Goal: Task Accomplishment & Management: Complete application form

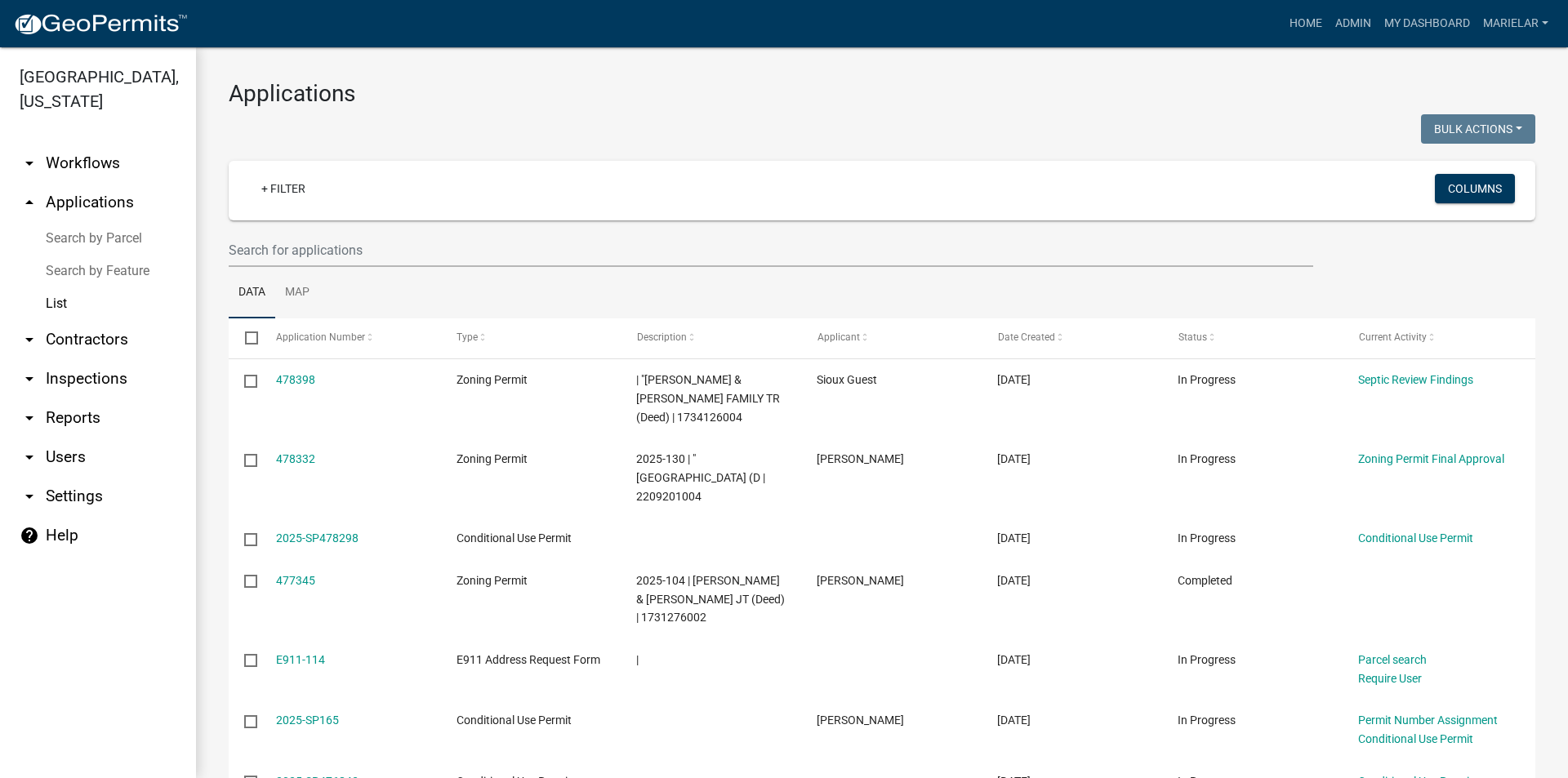
scroll to position [136, 0]
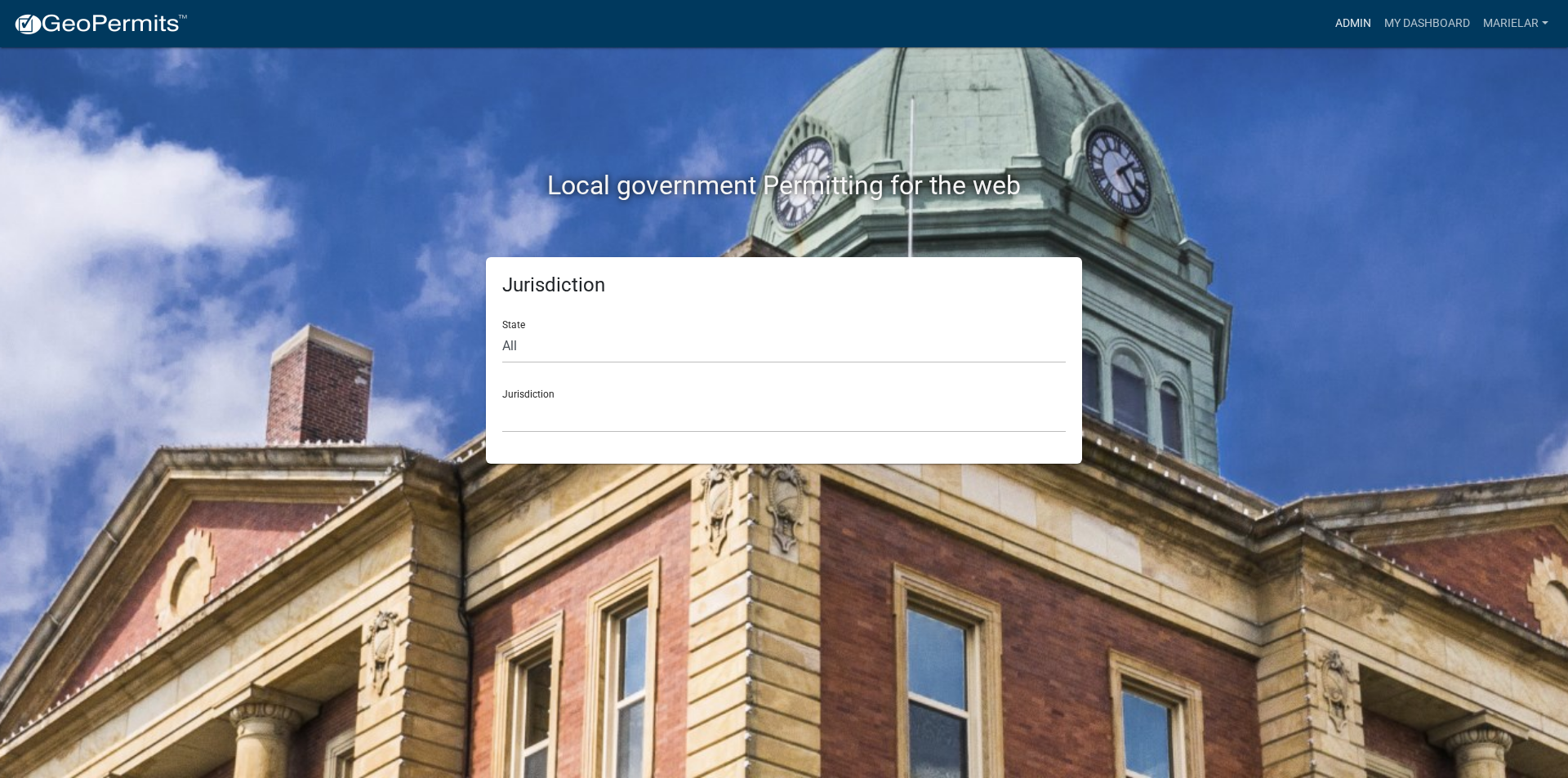
click at [1354, 12] on link "Admin" at bounding box center [1353, 24] width 49 height 31
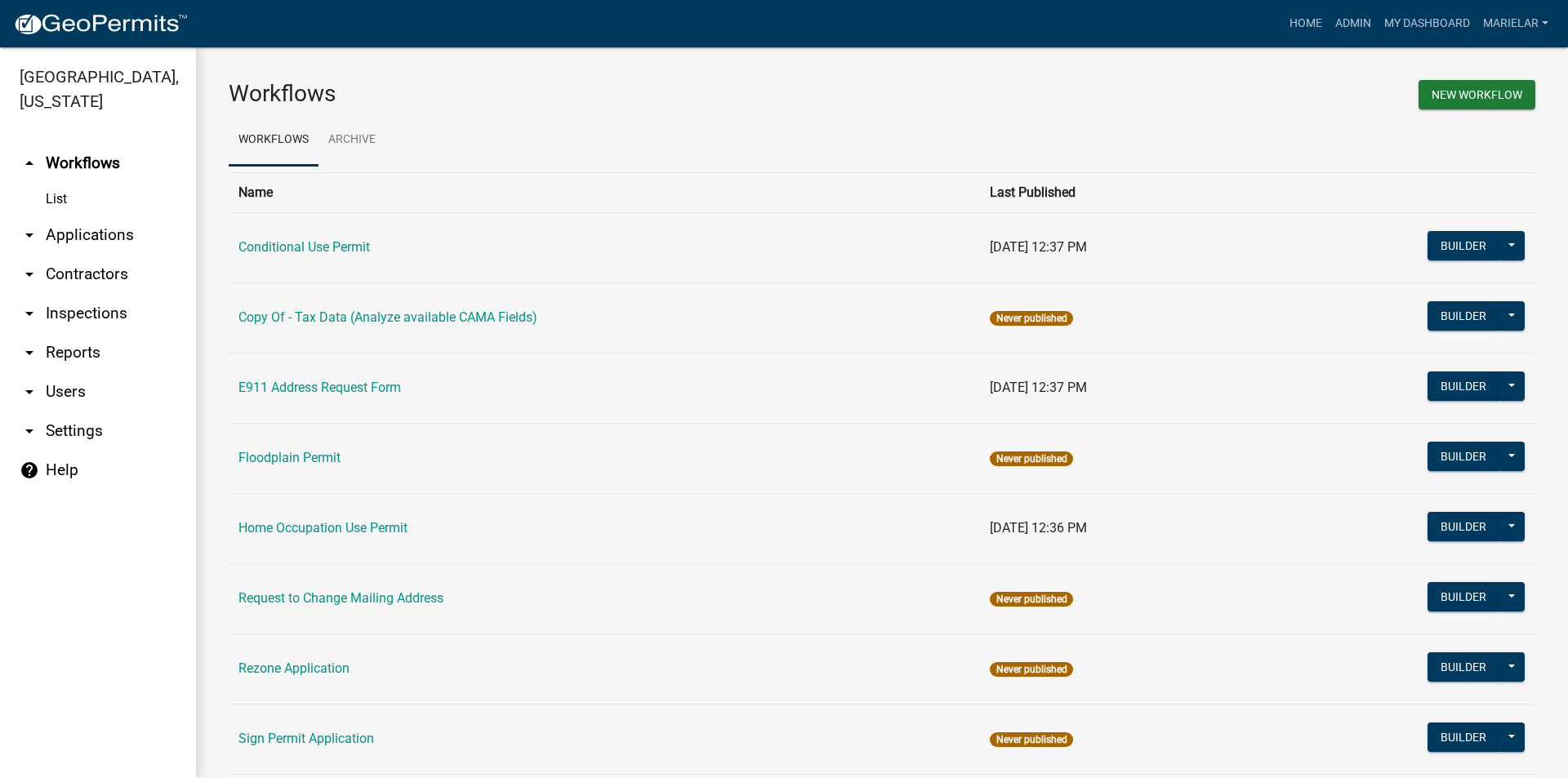
click at [21, 225] on icon "arrow_drop_down" at bounding box center [29, 235] width 20 height 20
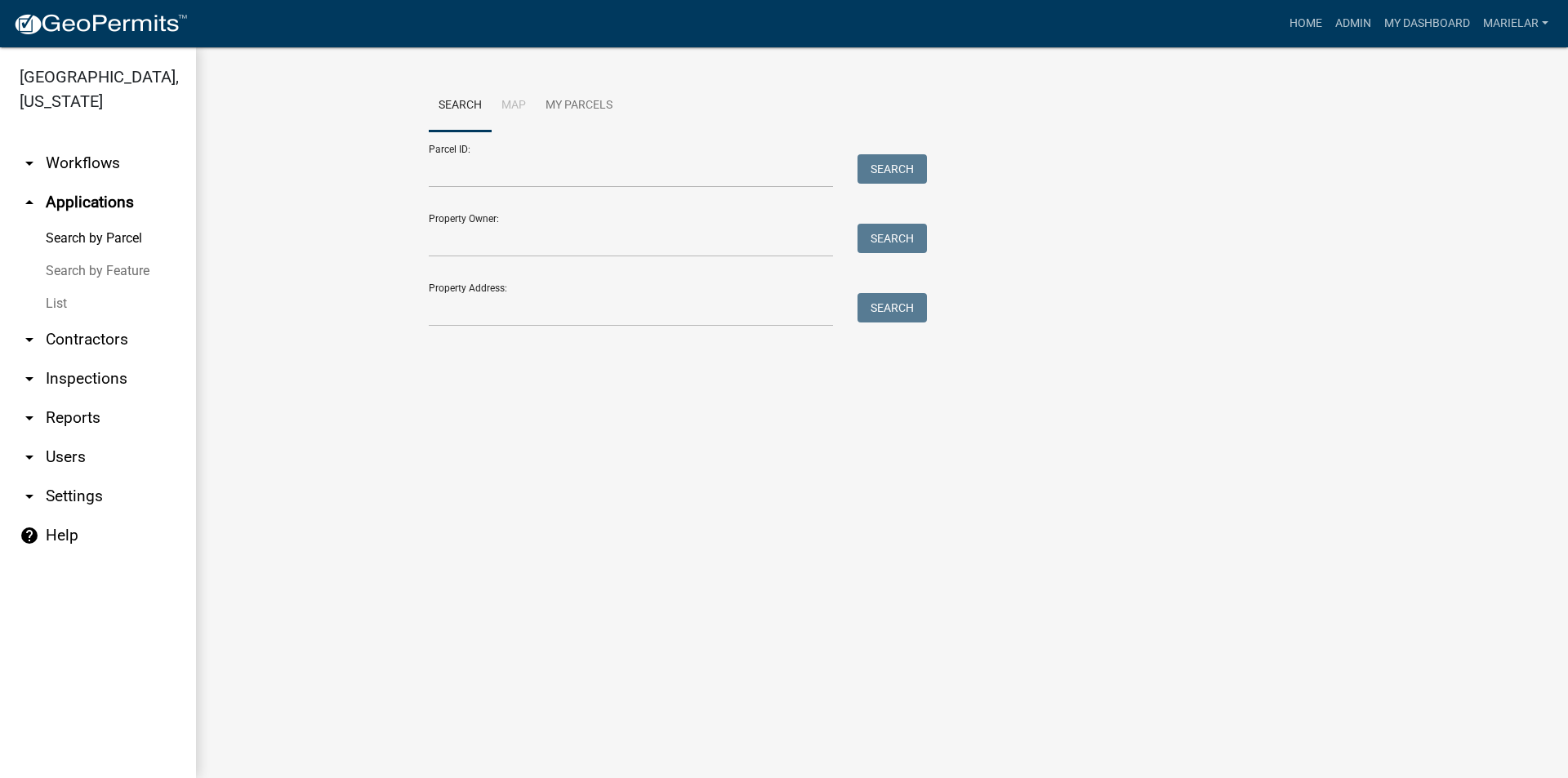
click at [57, 291] on link "List" at bounding box center [98, 303] width 196 height 32
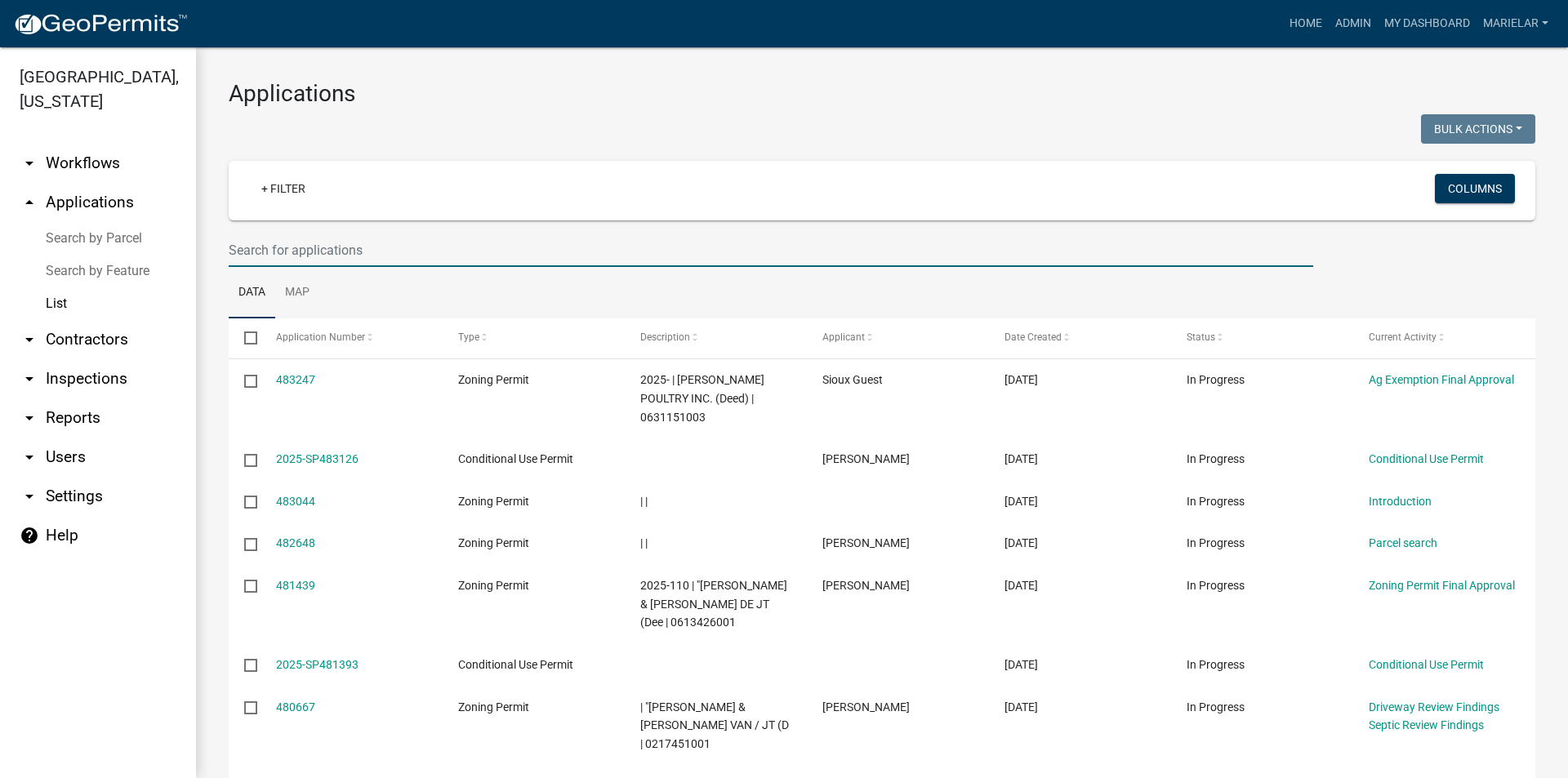
click at [498, 258] on input "text" at bounding box center [770, 250] width 1085 height 33
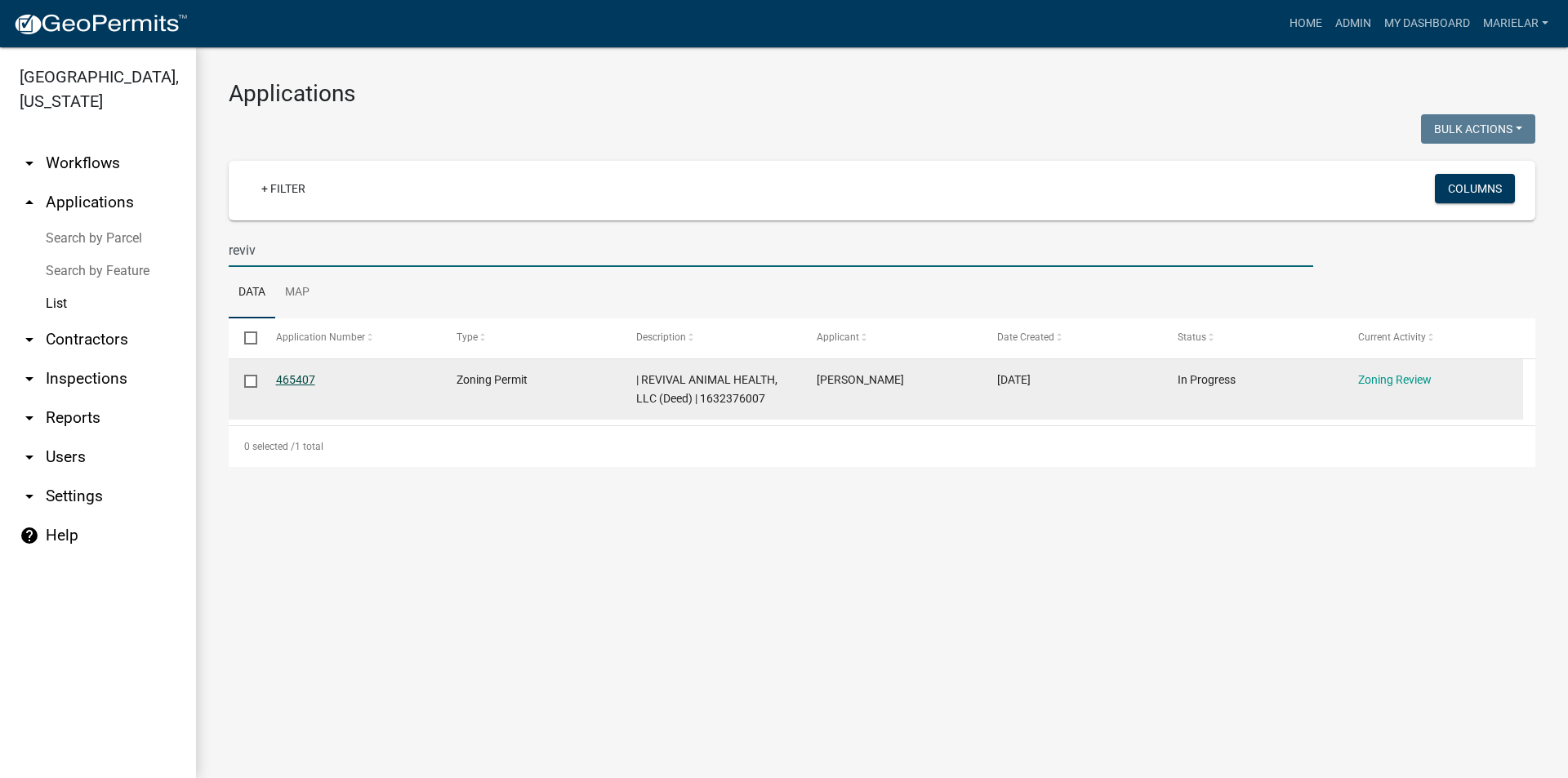
type input "reviv"
click at [289, 379] on link "465407" at bounding box center [296, 379] width 39 height 13
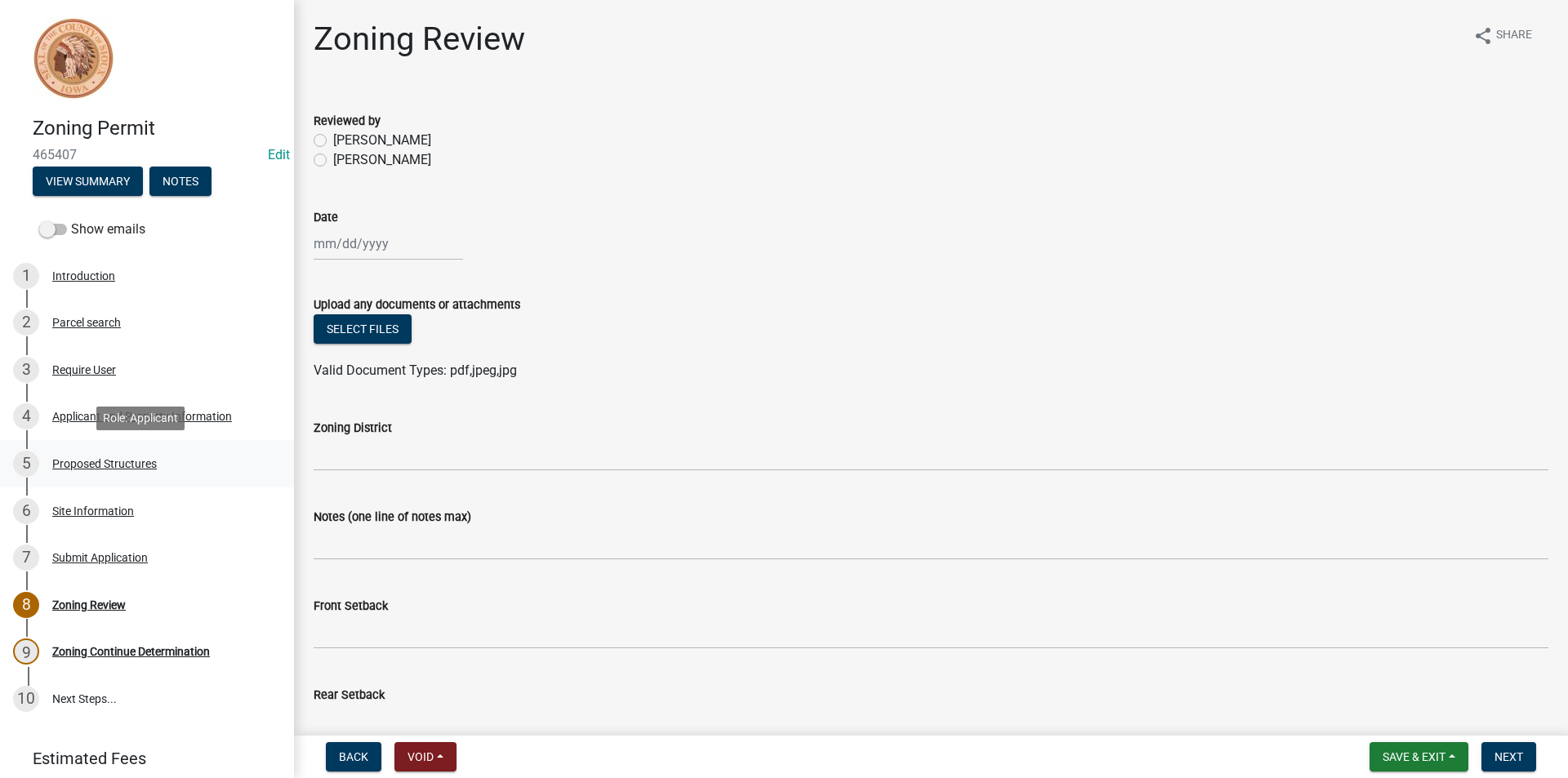
click at [142, 468] on div "Proposed Structures" at bounding box center [104, 464] width 105 height 12
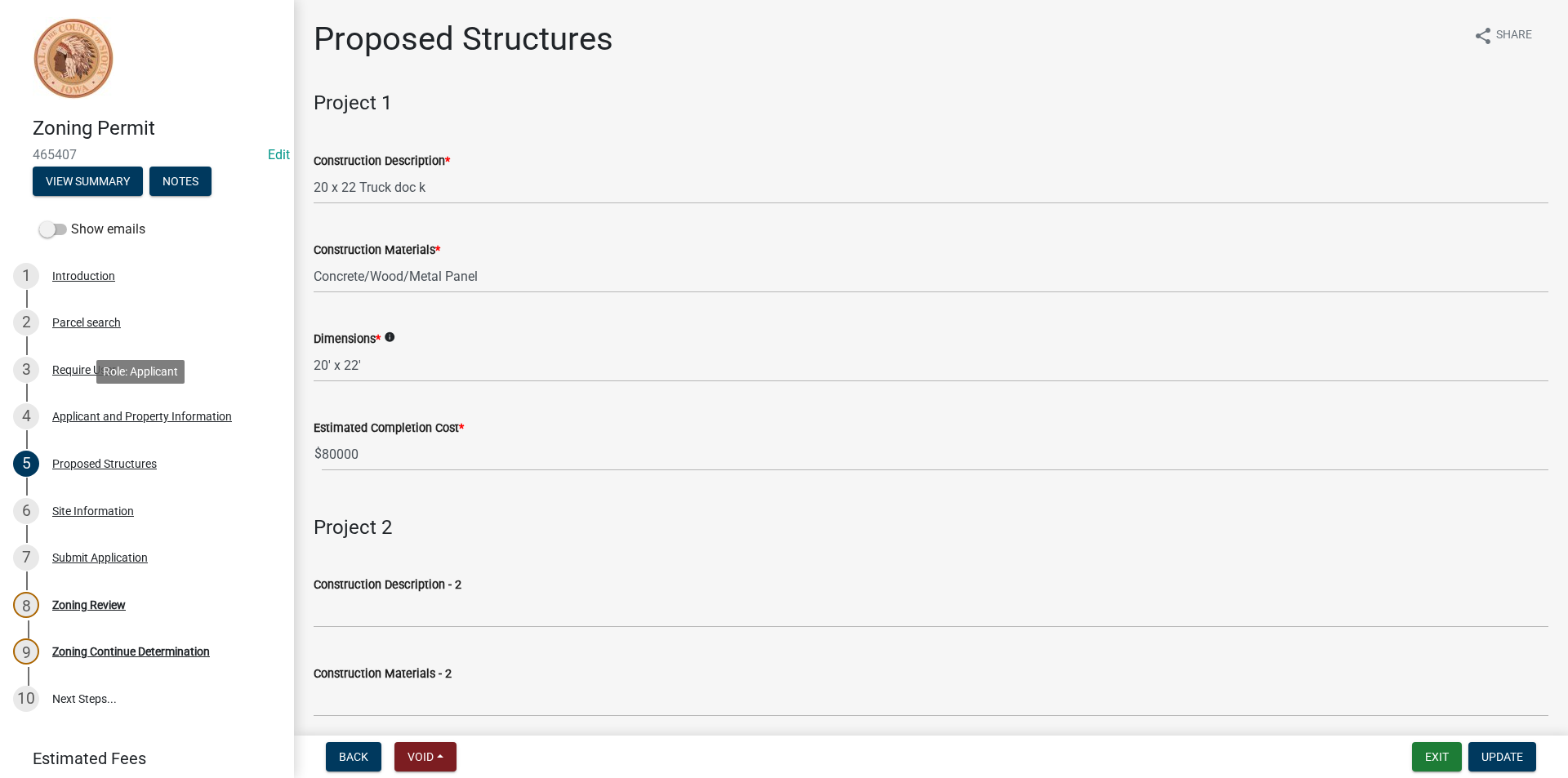
click at [165, 411] on div "Applicant and Property Information" at bounding box center [141, 416] width 179 height 12
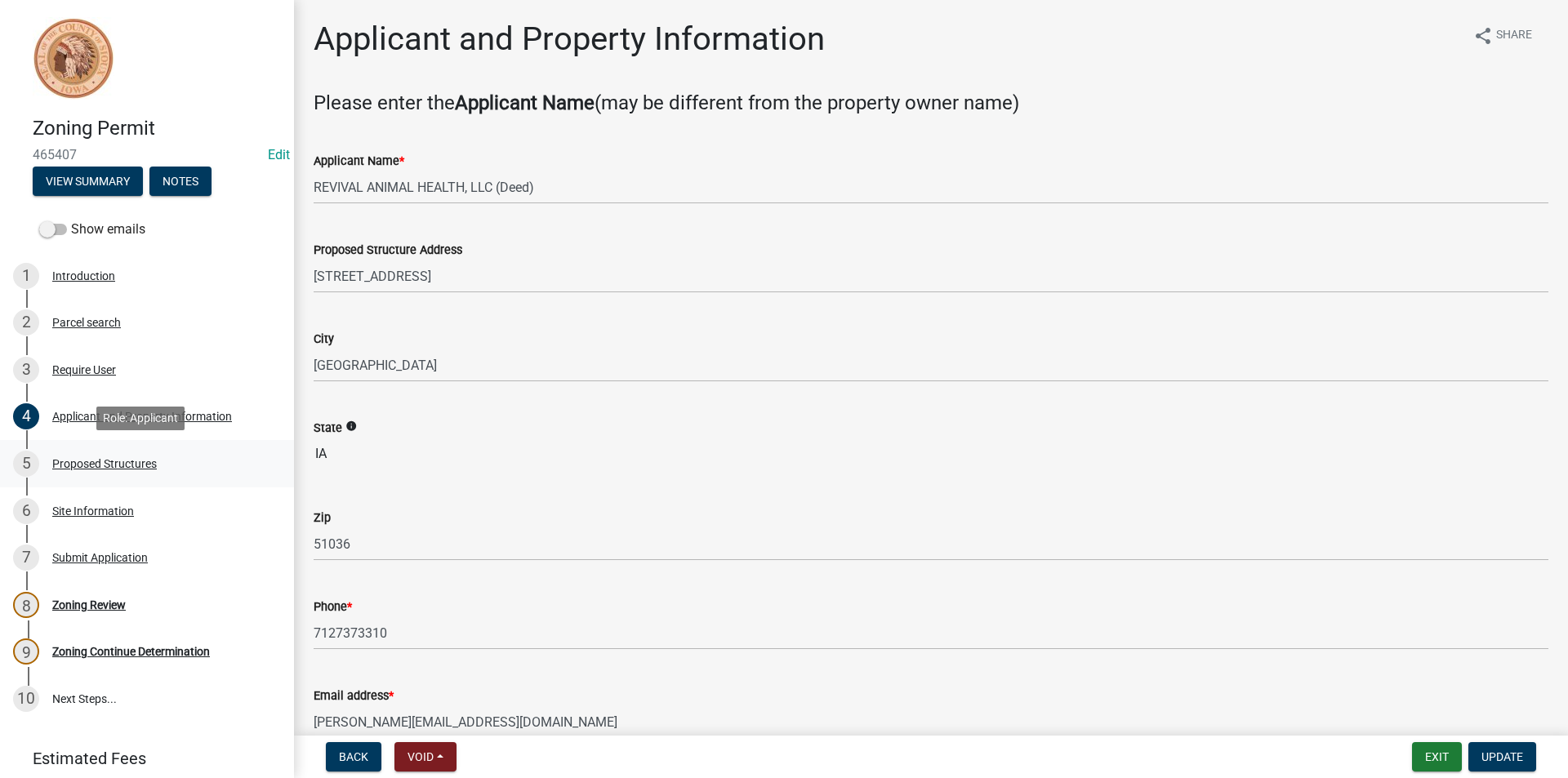
click at [120, 475] on div "5 Proposed Structures" at bounding box center [140, 463] width 255 height 26
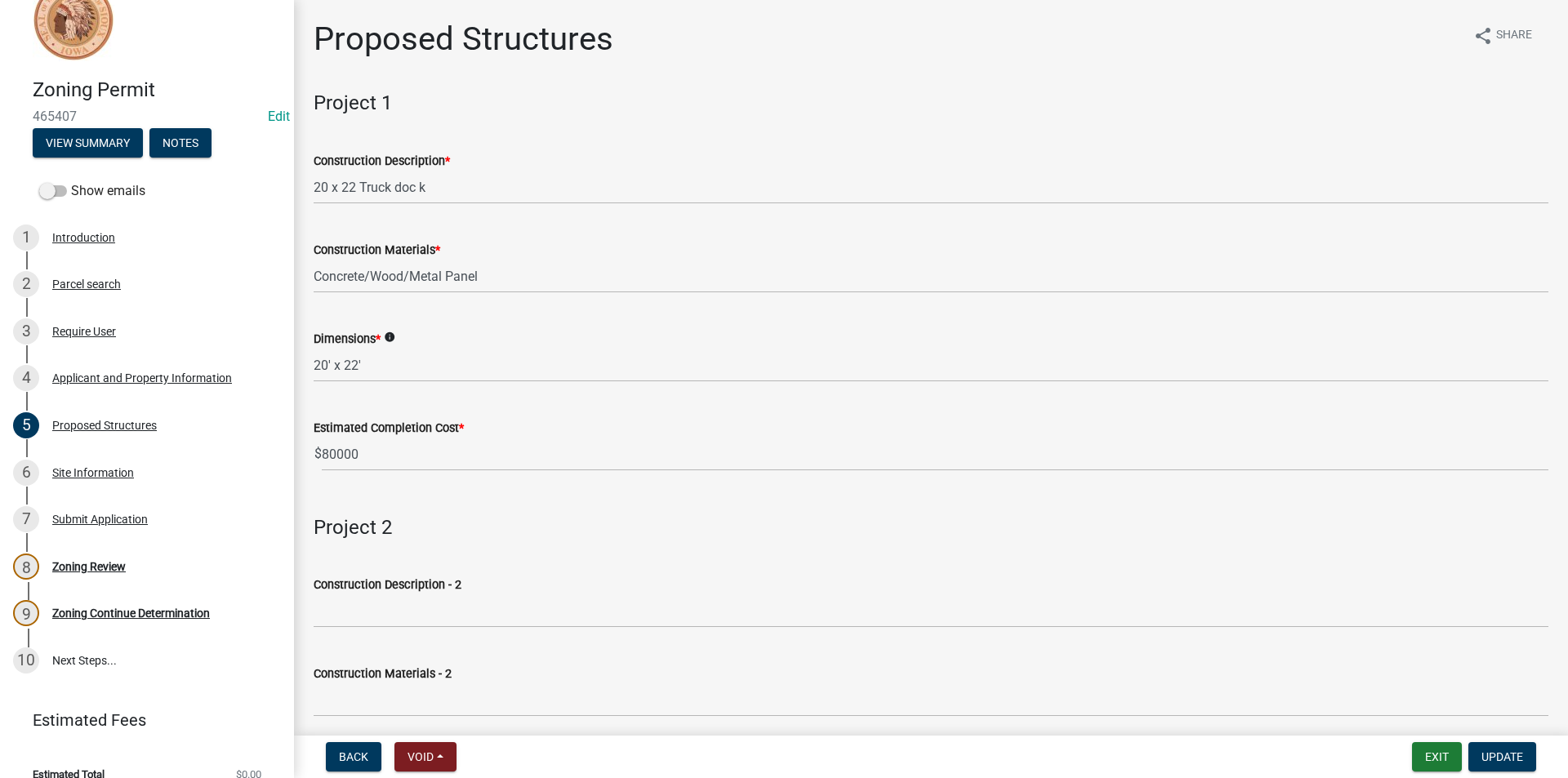
scroll to position [60, 0]
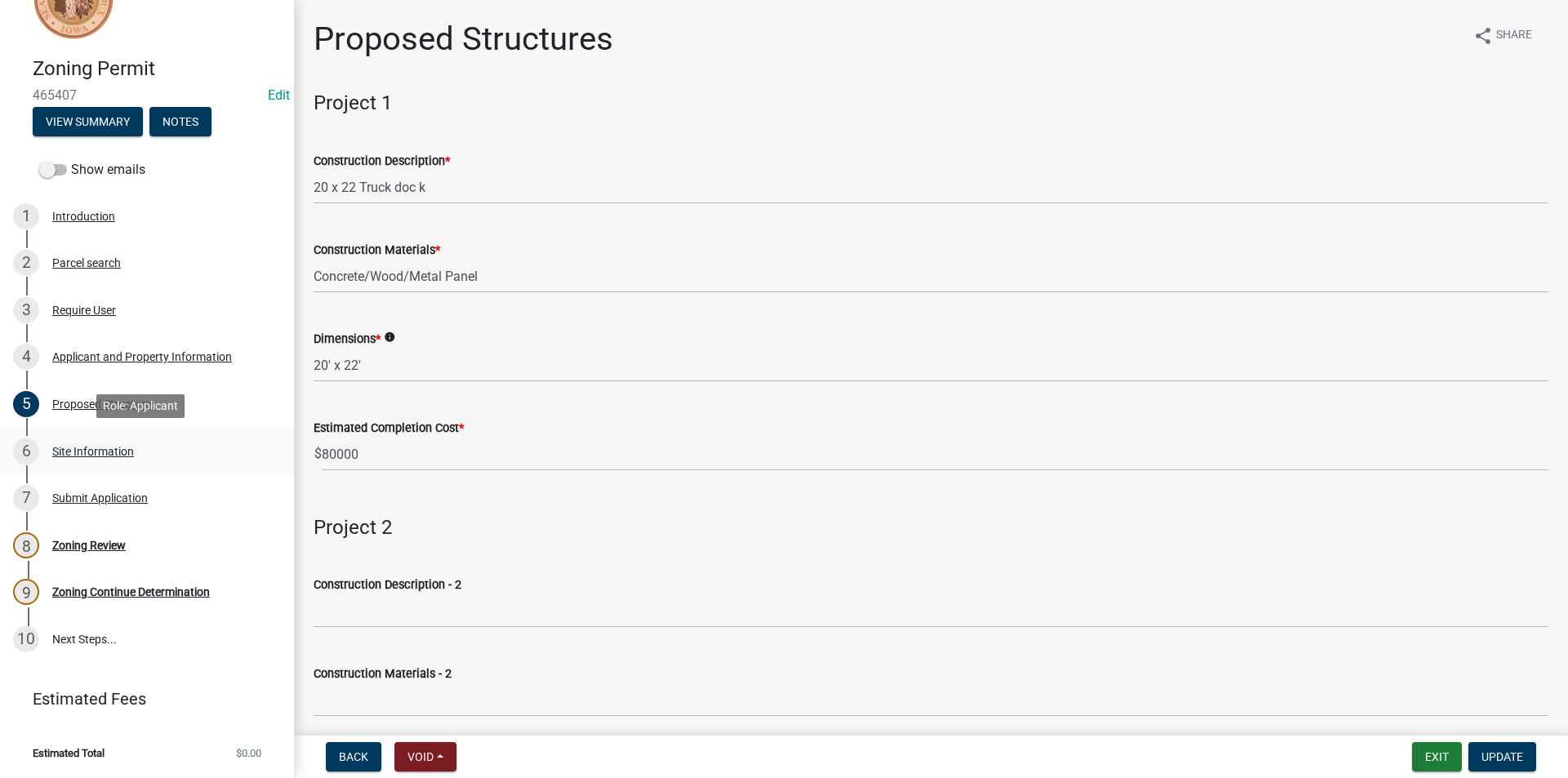
click at [79, 451] on div "Site Information" at bounding box center [92, 452] width 81 height 12
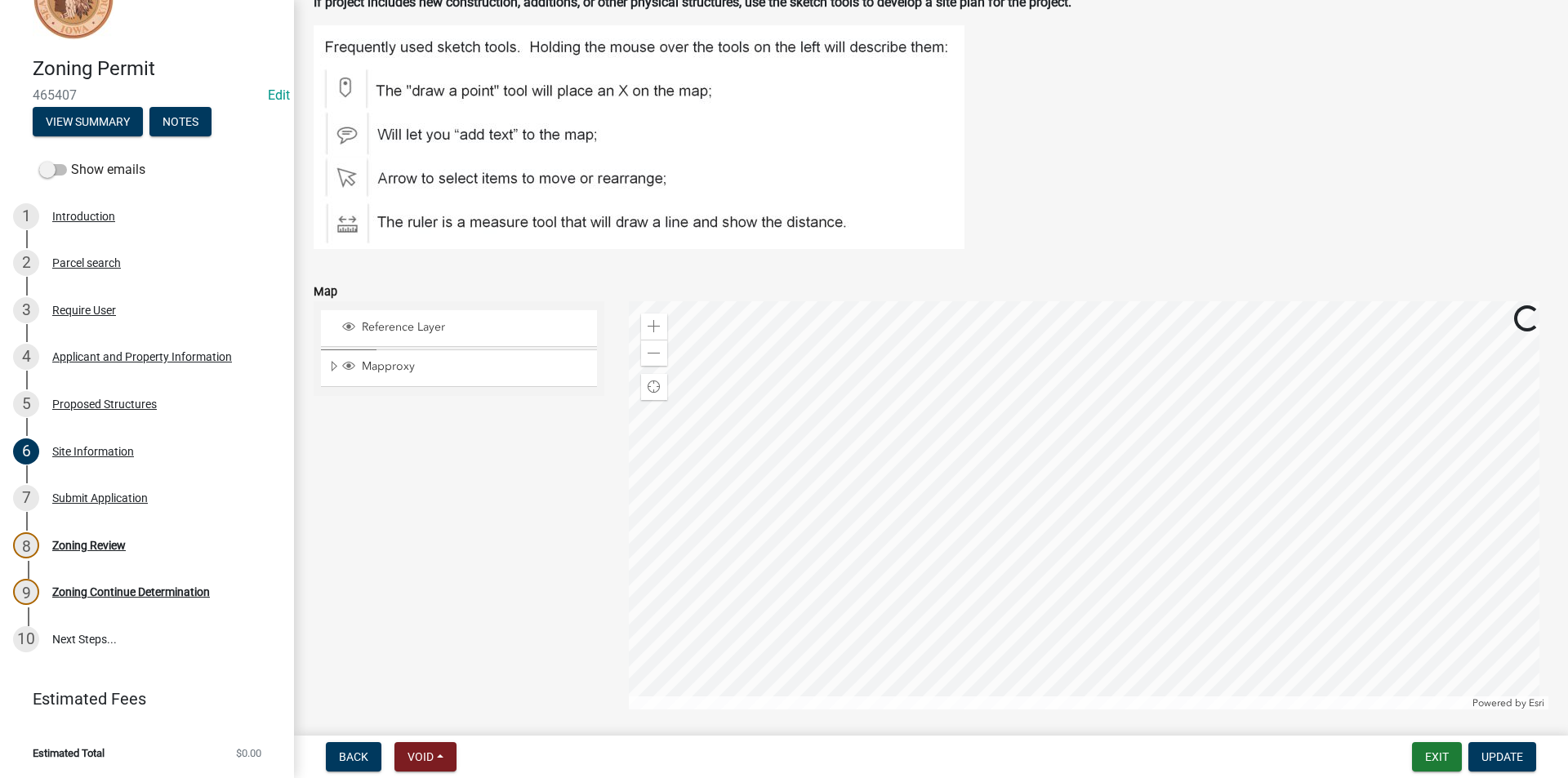
scroll to position [277, 0]
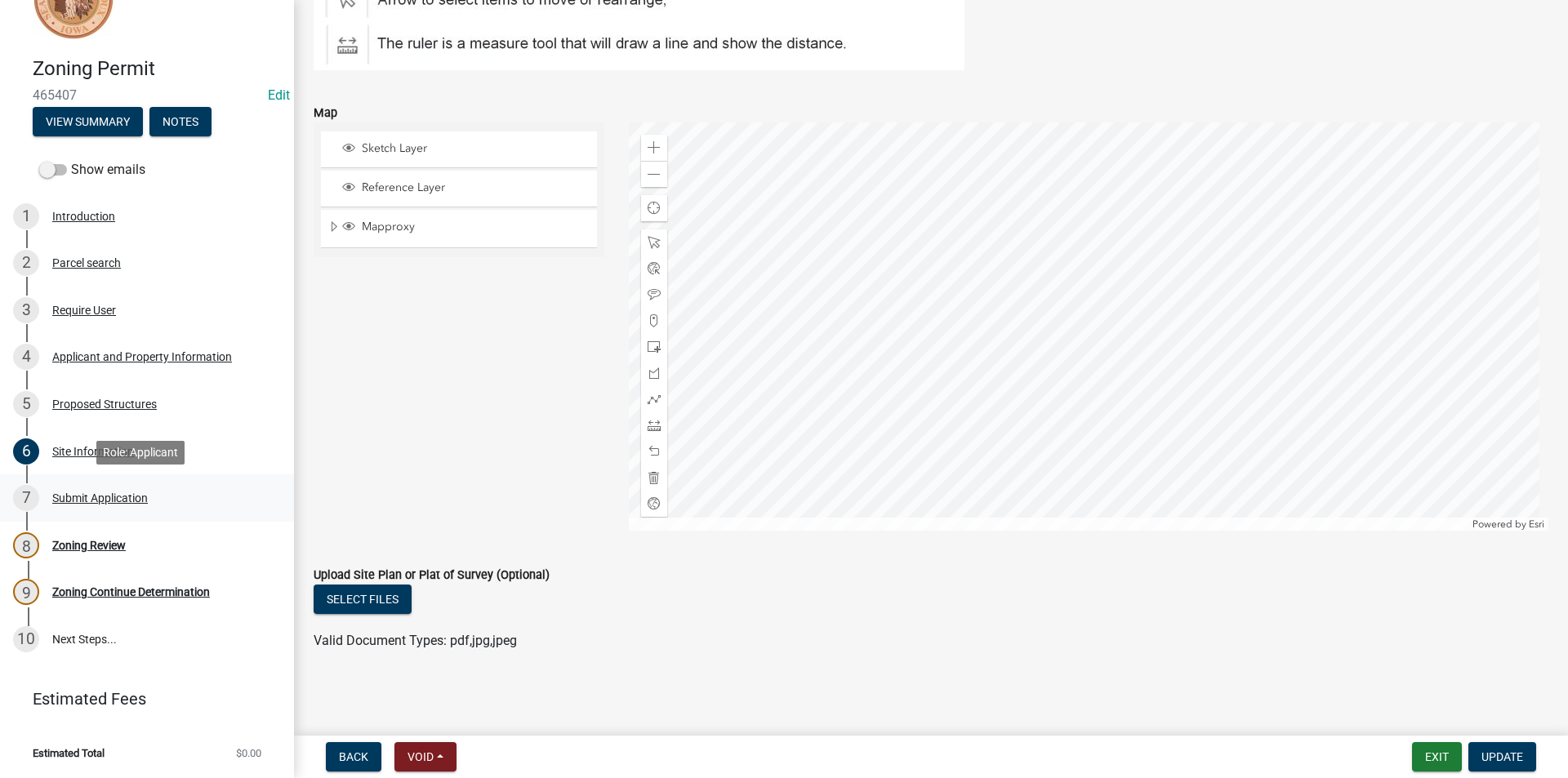
click at [115, 503] on div "Submit Application" at bounding box center [100, 499] width 96 height 12
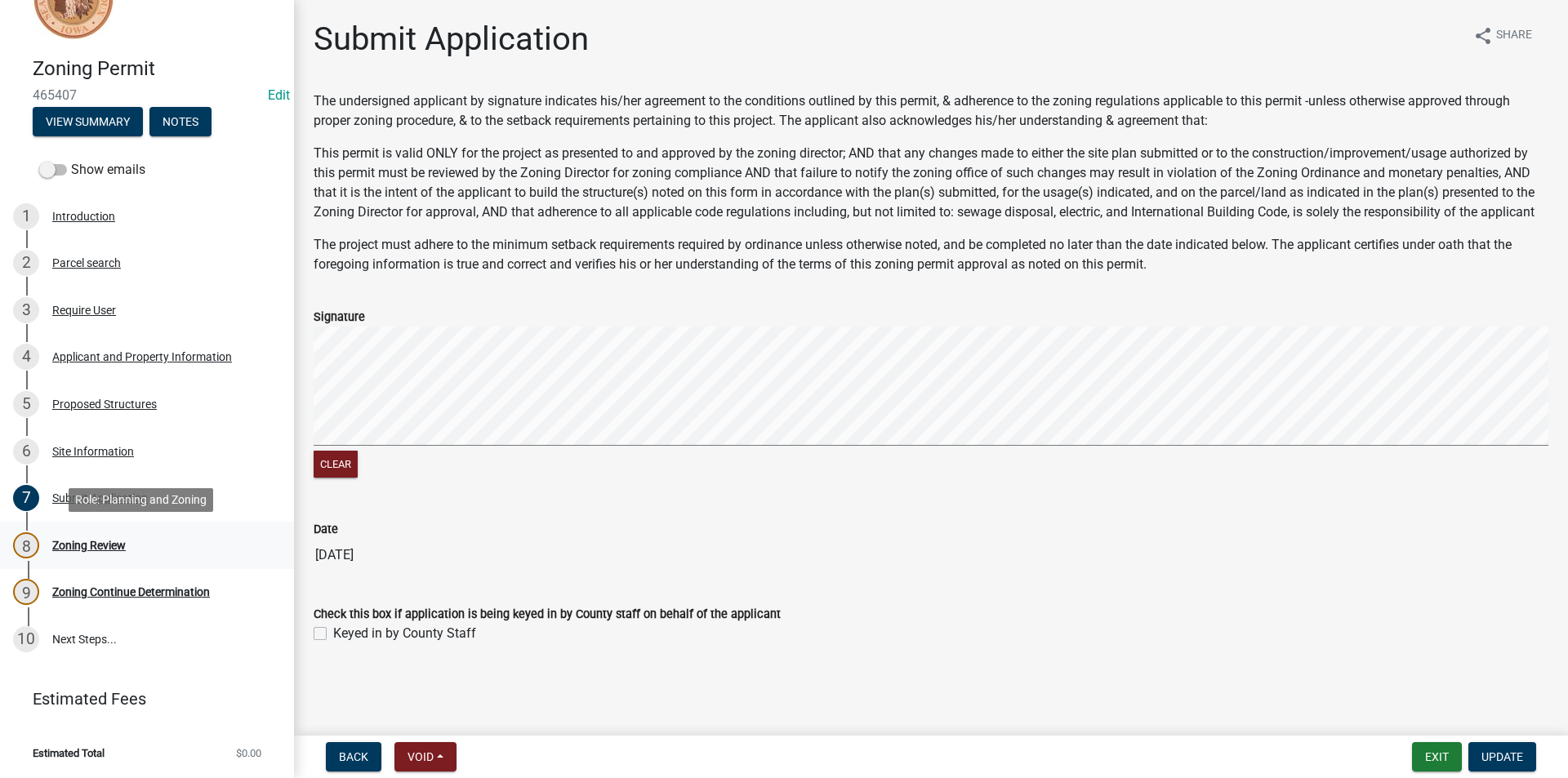
click at [117, 544] on div "Zoning Review" at bounding box center [88, 546] width 74 height 12
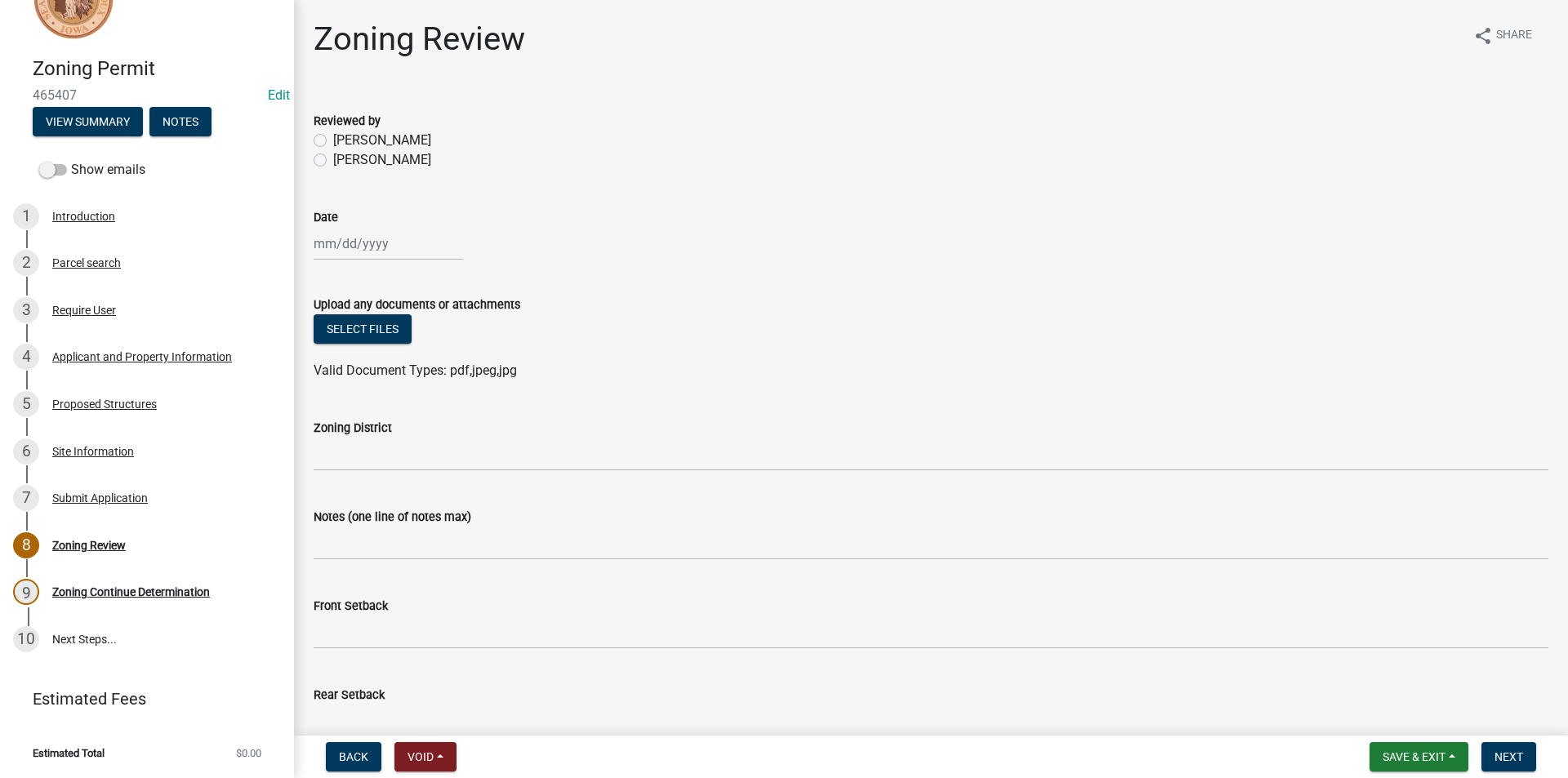
click at [333, 164] on label "[PERSON_NAME]" at bounding box center [382, 160] width 98 height 20
click at [333, 161] on input "[PERSON_NAME]" at bounding box center [338, 155] width 11 height 11
radio input "true"
click at [374, 249] on div at bounding box center [388, 244] width 150 height 33
select select "9"
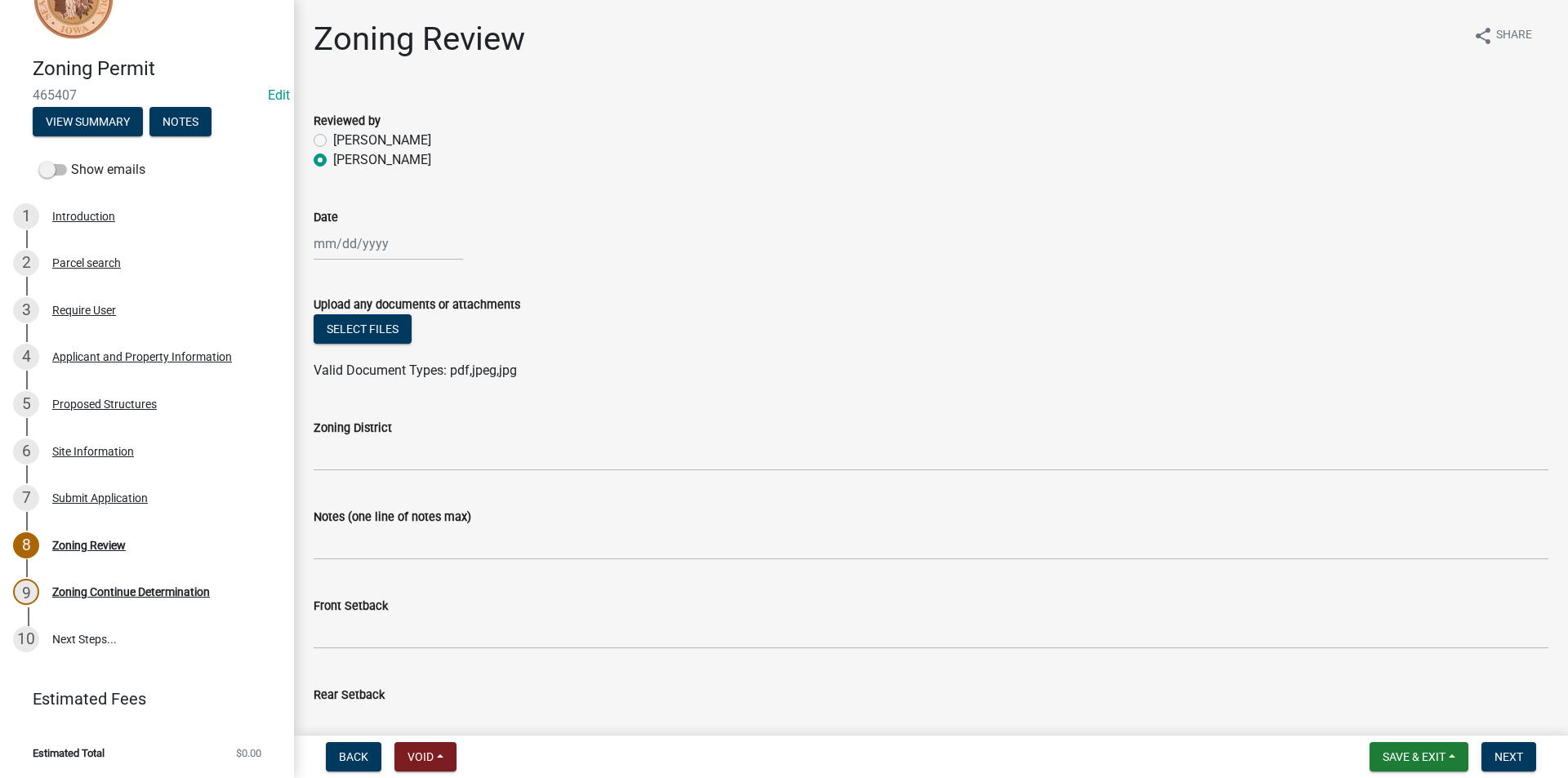
select select "2025"
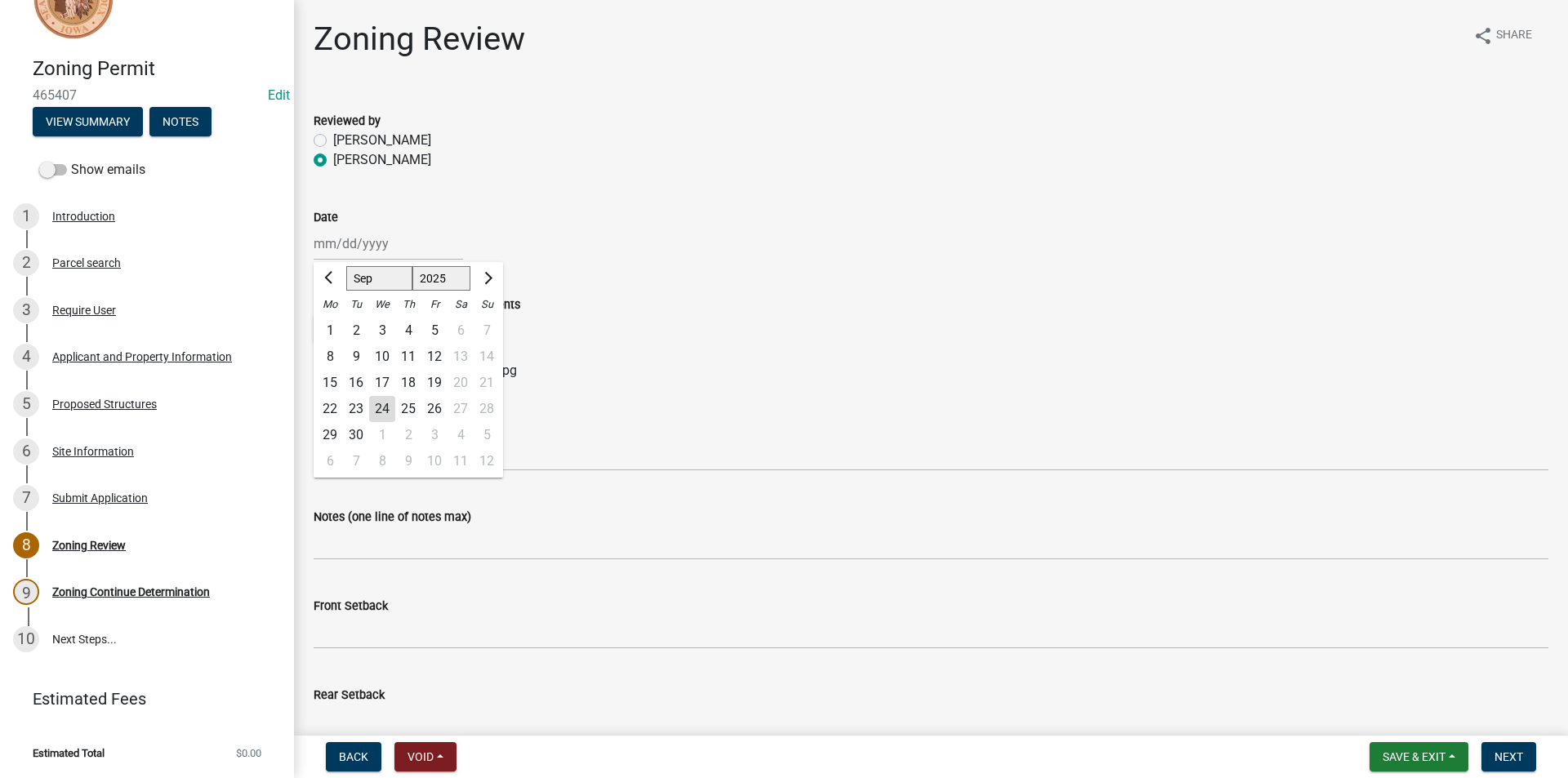
click at [386, 412] on div "24" at bounding box center [382, 409] width 26 height 26
type input "[DATE]"
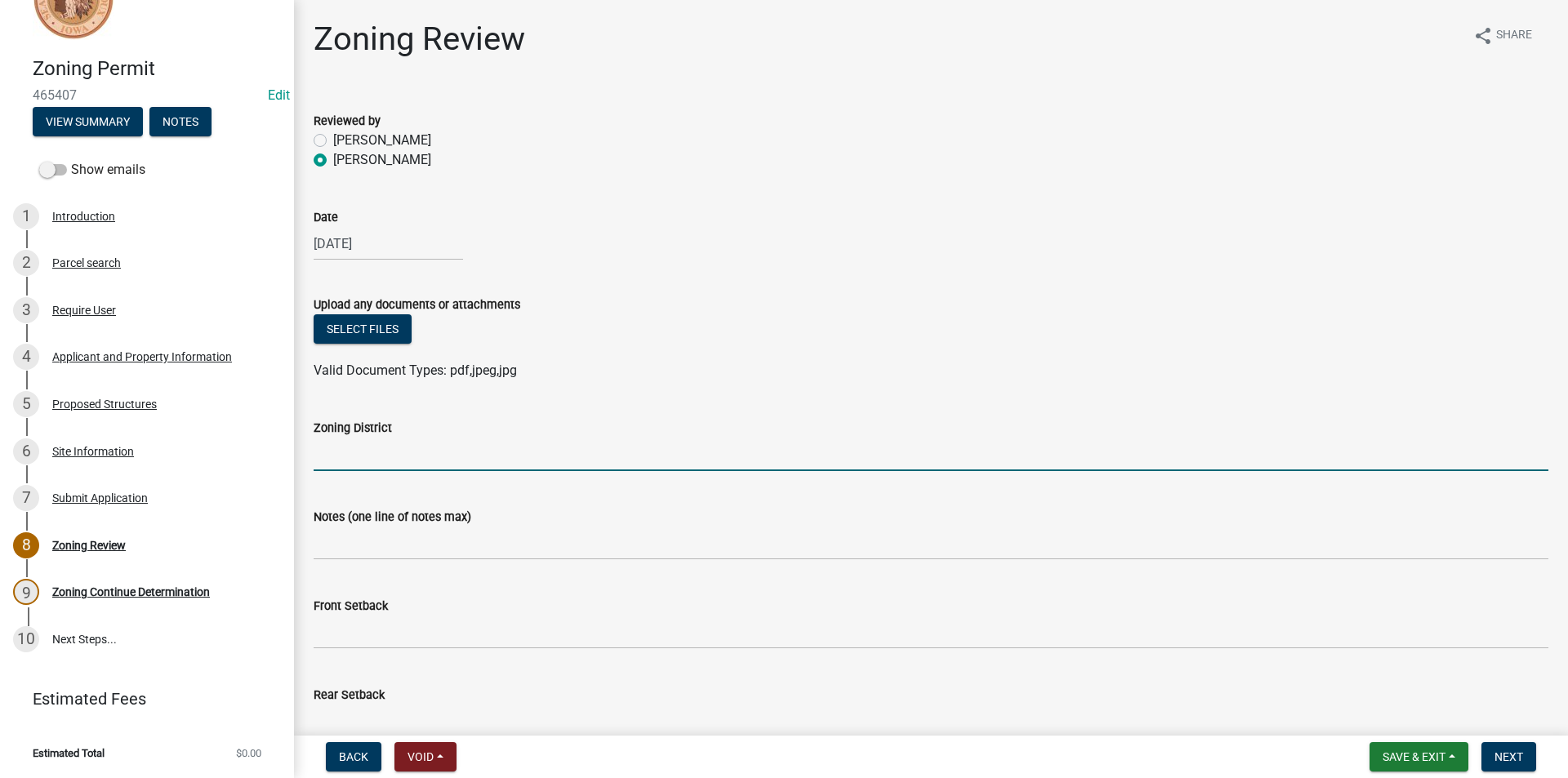
click at [388, 440] on input "Zoning District" at bounding box center [931, 455] width 1235 height 33
type input "a"
type input "AG"
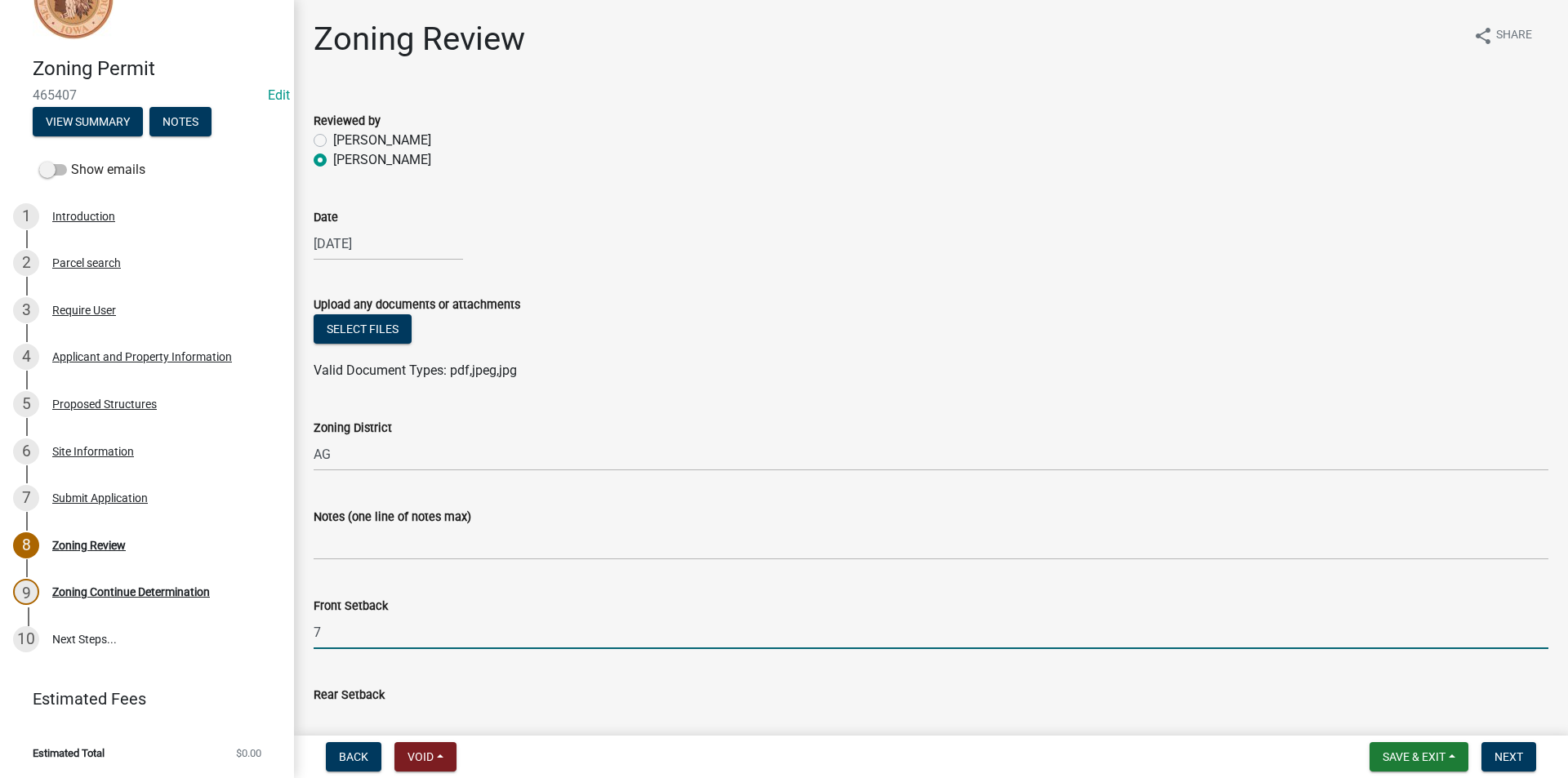
type input "7"
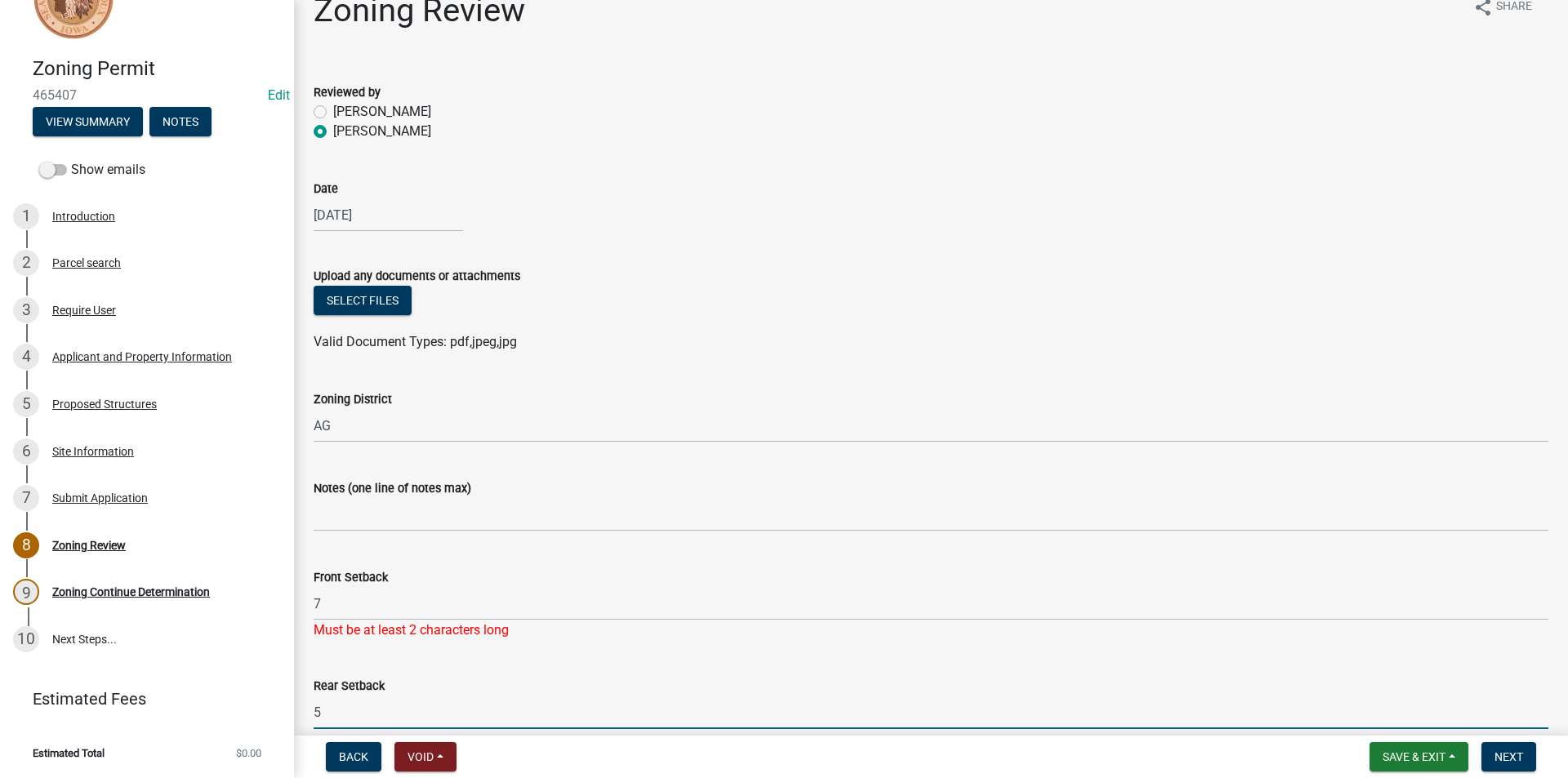
type input "5"
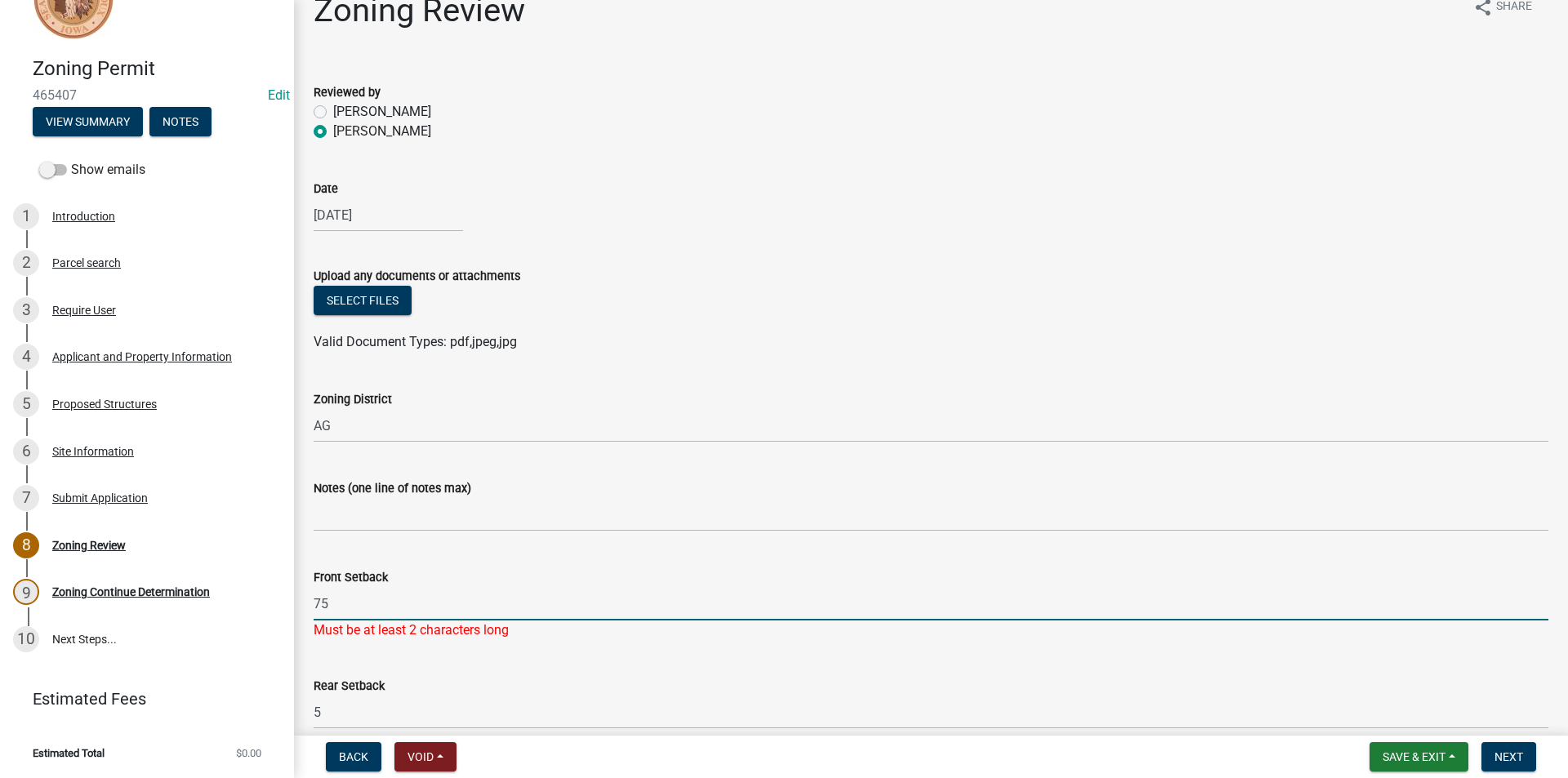
type input "75"
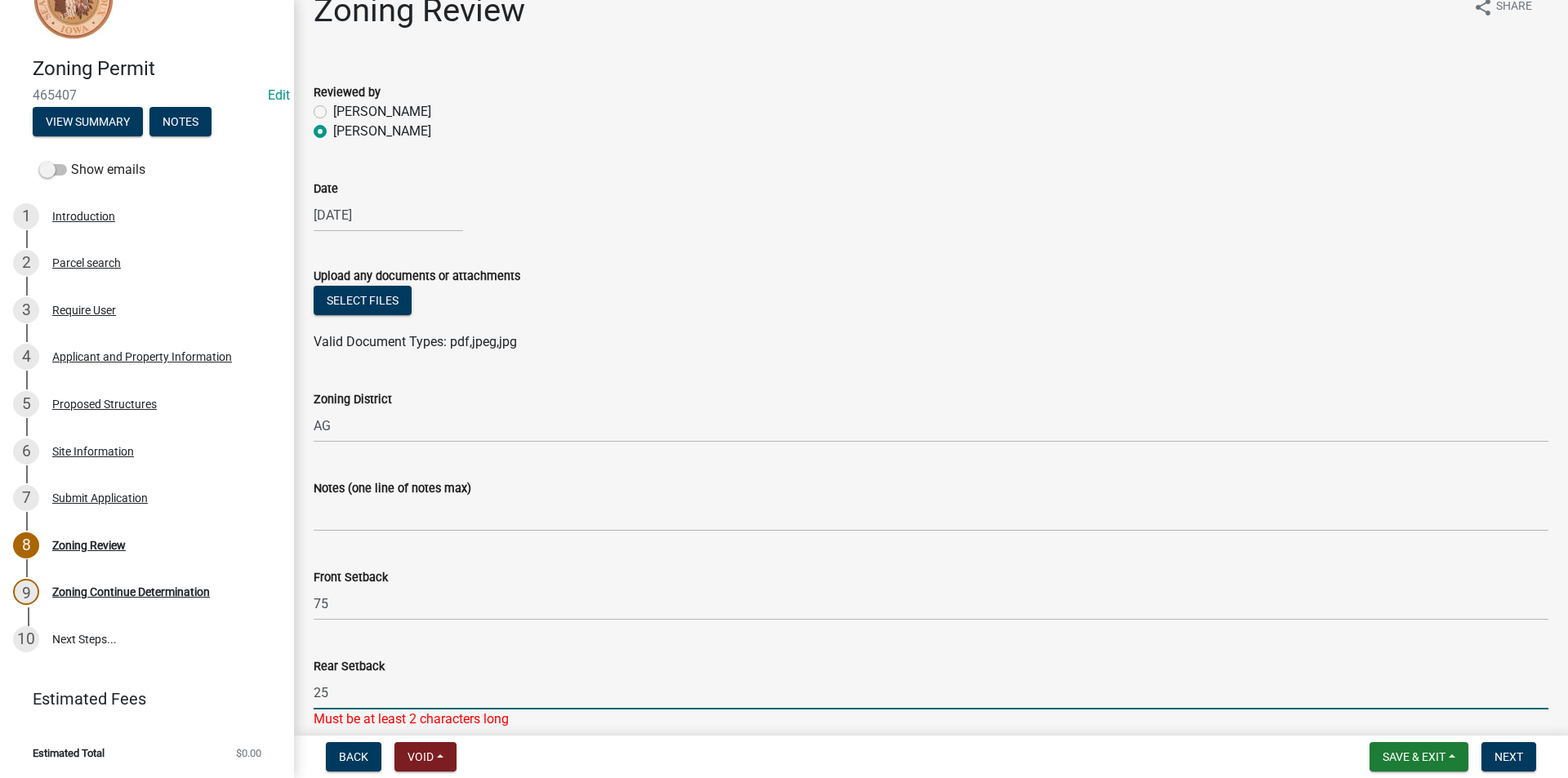
type input "25"
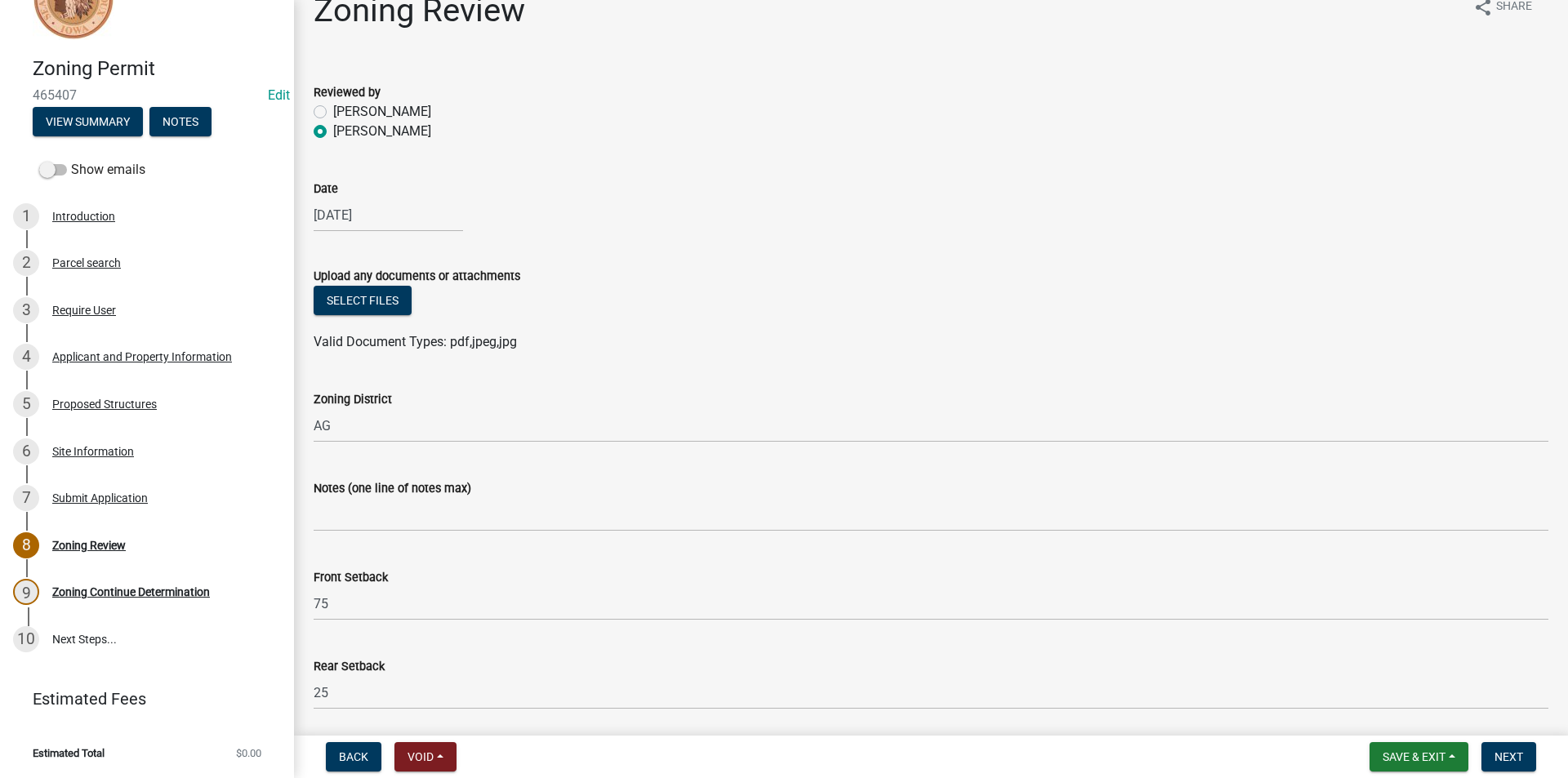
scroll to position [446, 0]
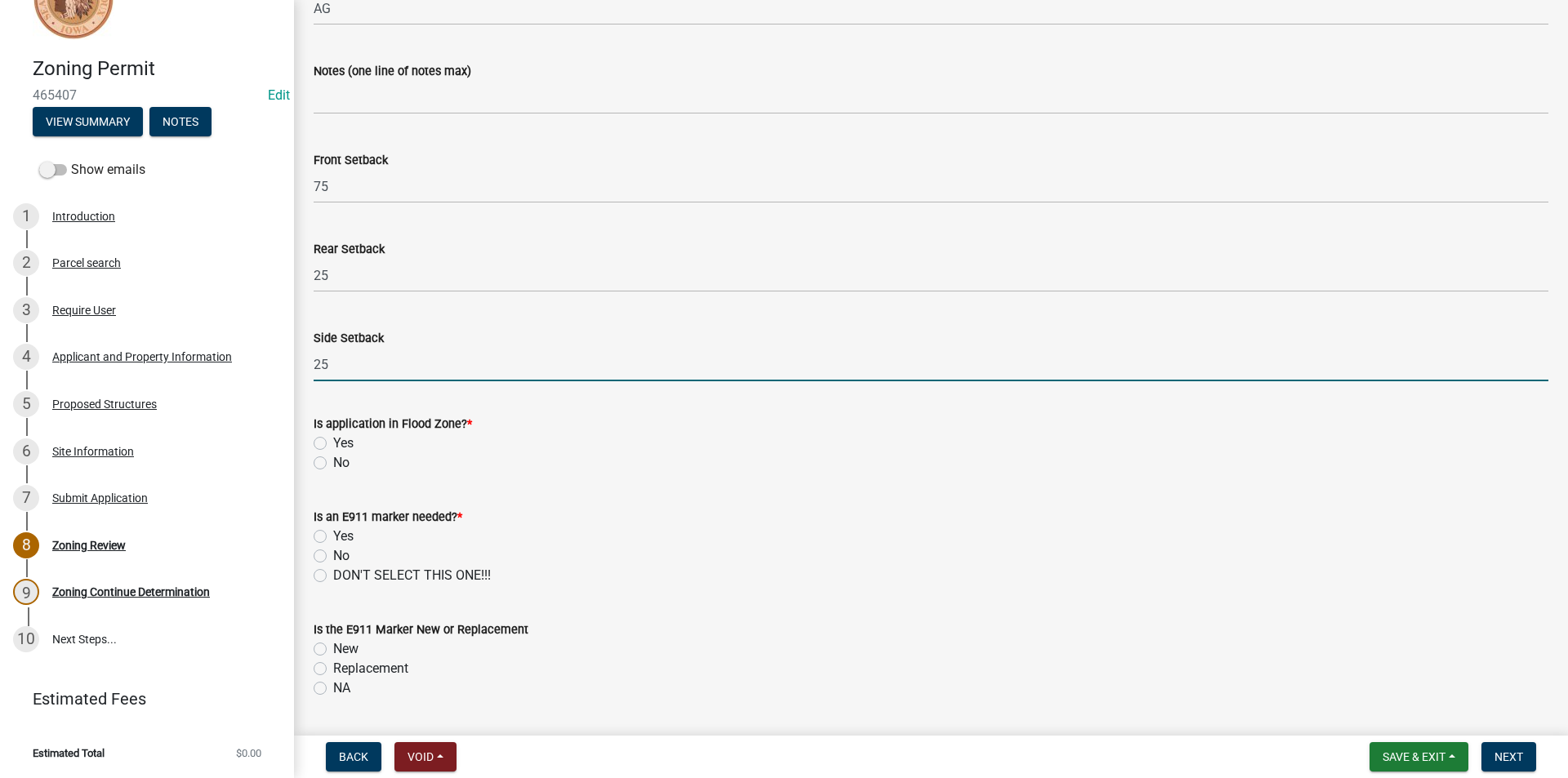
type input "25"
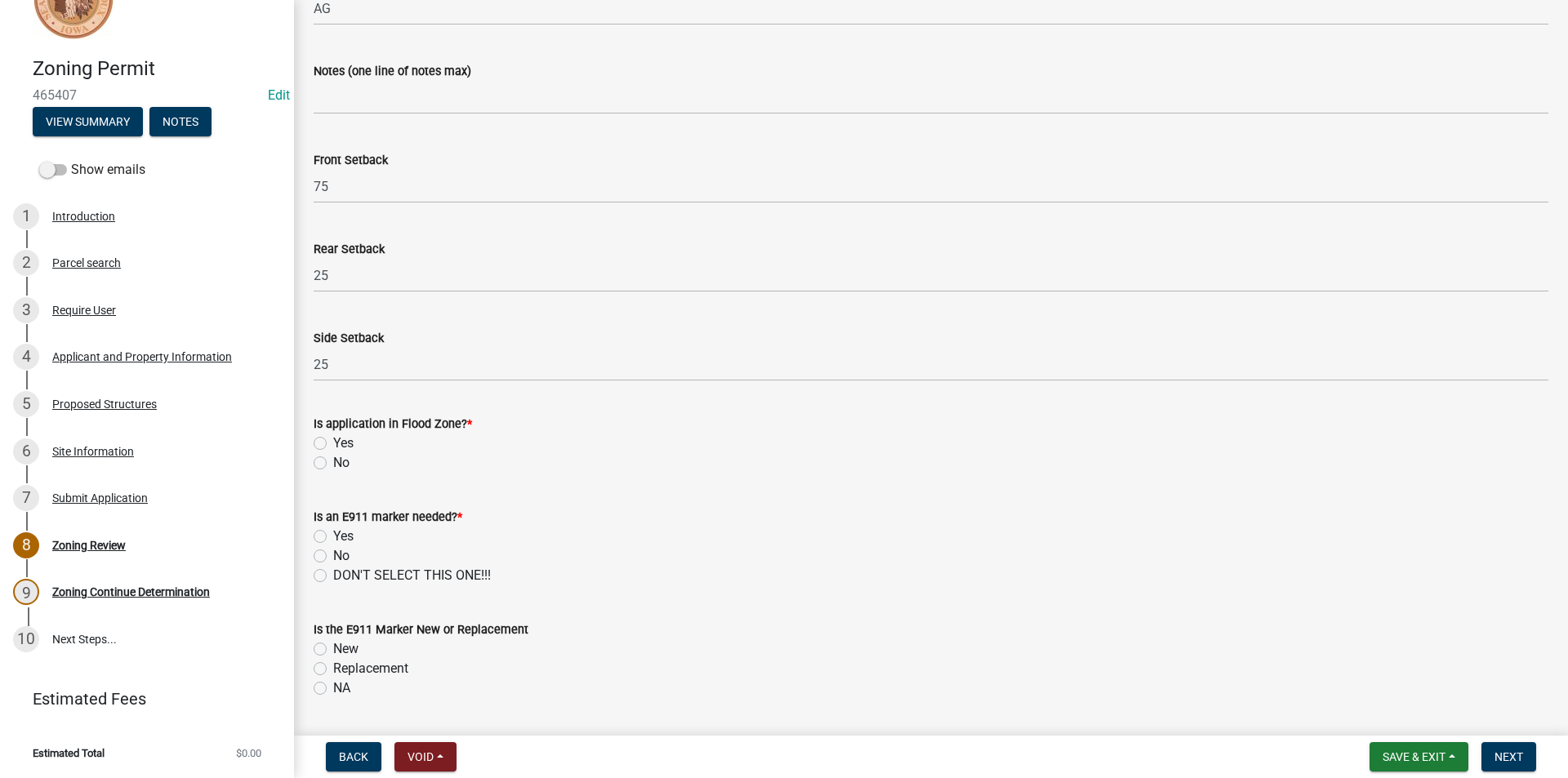
click at [333, 445] on label "Yes" at bounding box center [343, 444] width 21 height 20
click at [333, 444] on input "Yes" at bounding box center [338, 439] width 11 height 11
radio input "true"
click at [333, 557] on label "No" at bounding box center [341, 557] width 17 height 20
click at [333, 557] on input "No" at bounding box center [338, 552] width 11 height 11
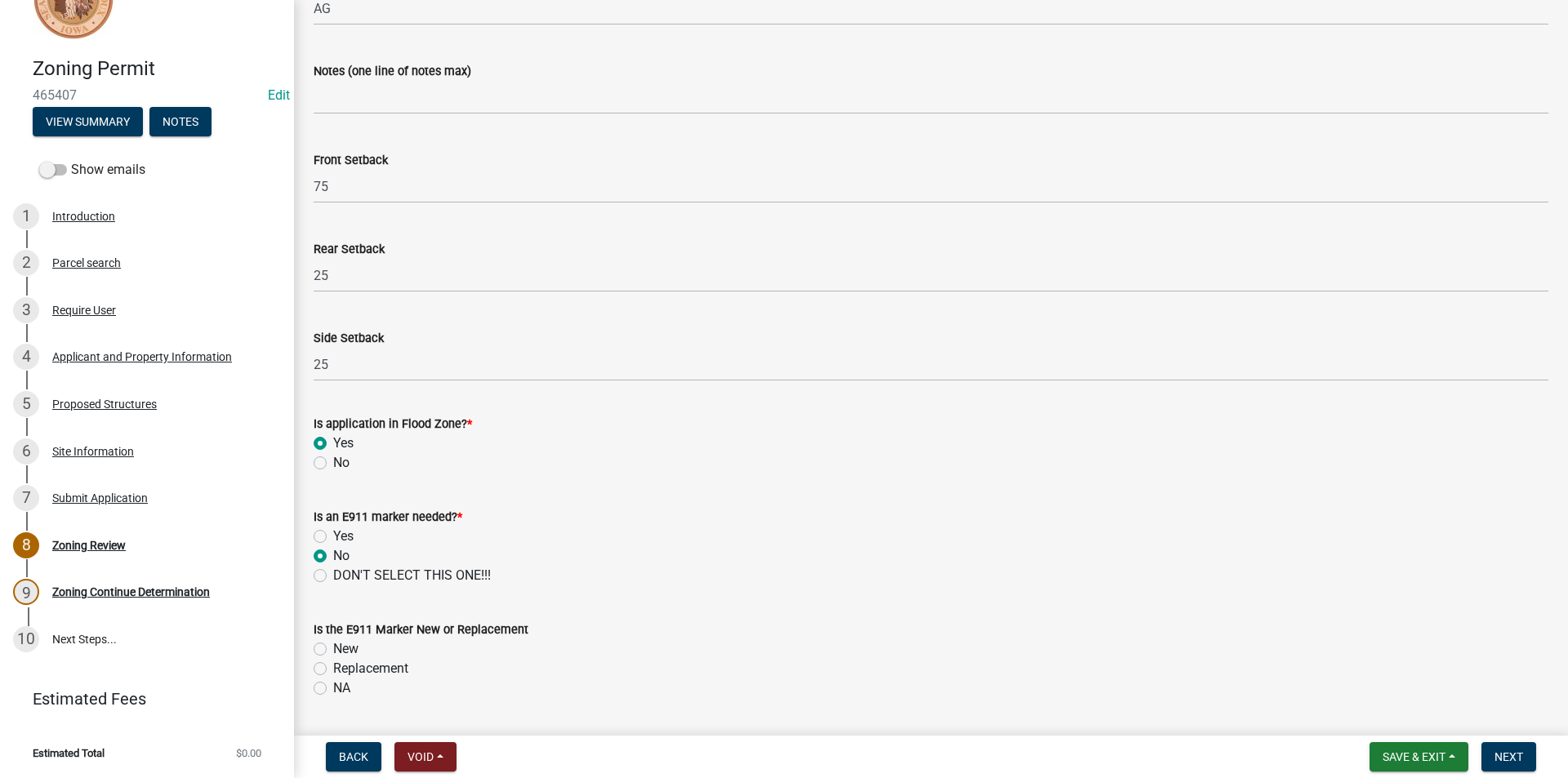
radio input "true"
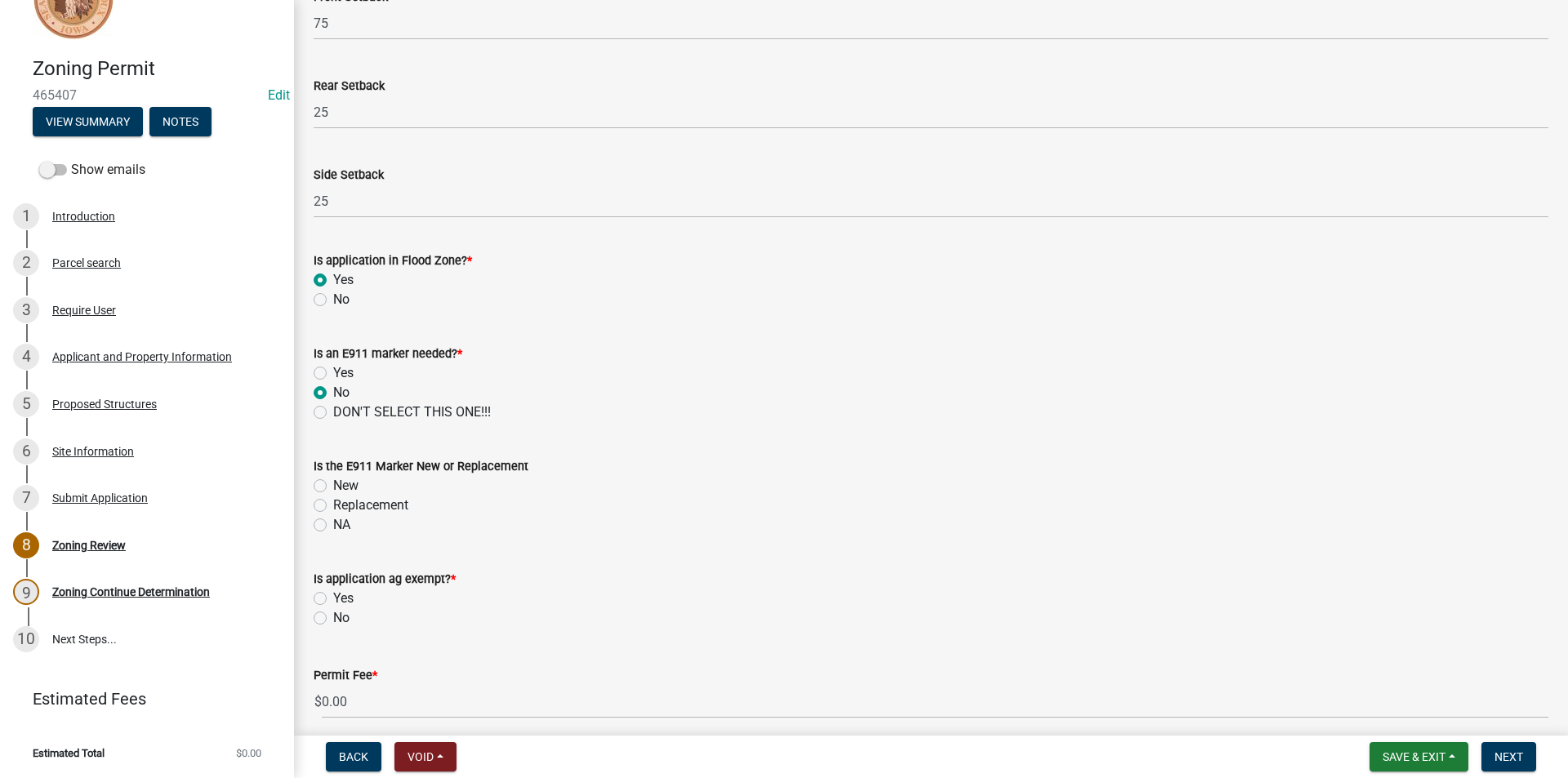
click at [333, 522] on label "NA" at bounding box center [342, 525] width 18 height 20
click at [333, 522] on input "NA" at bounding box center [338, 520] width 11 height 11
radio input "true"
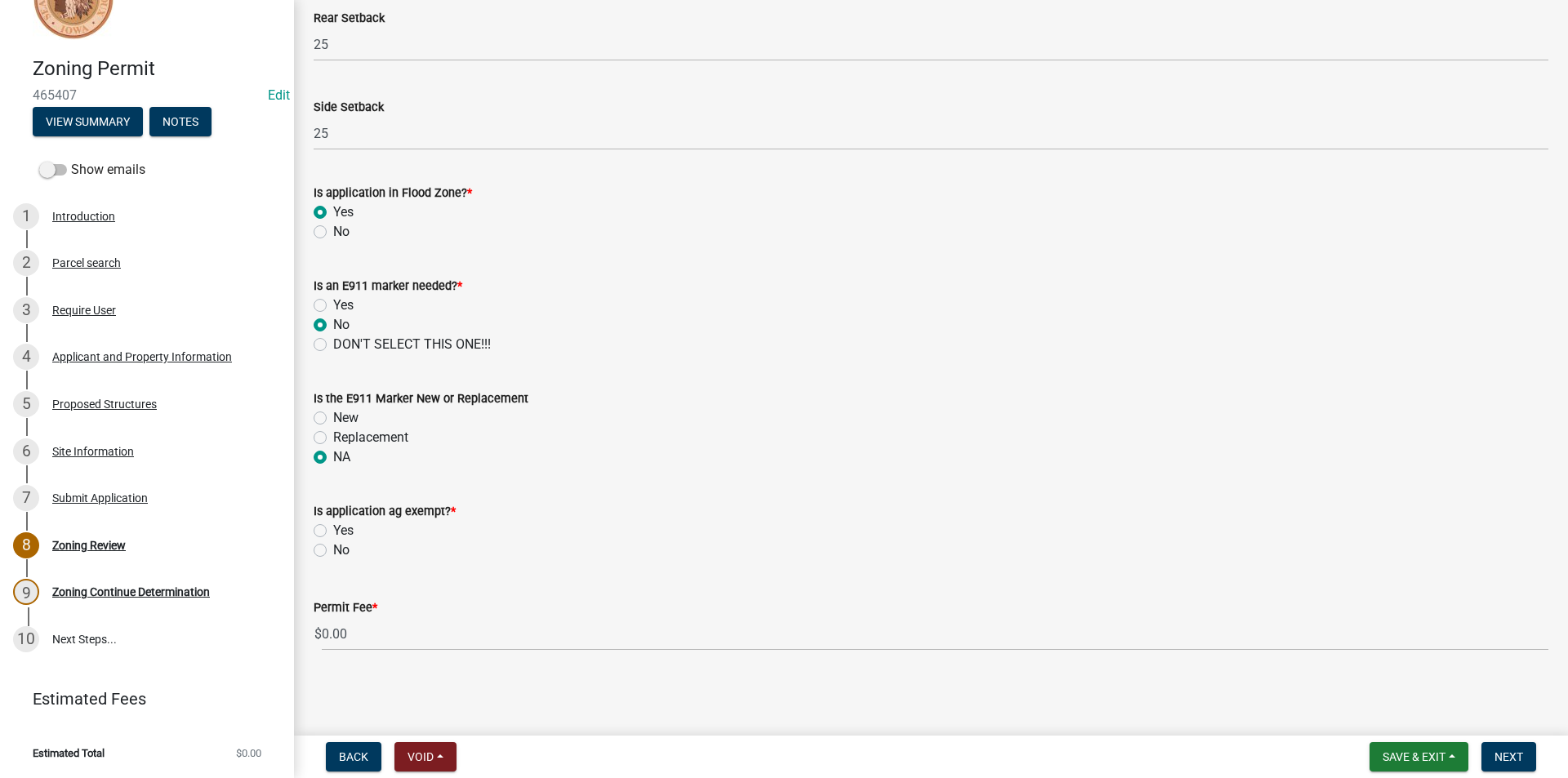
click at [333, 551] on label "No" at bounding box center [341, 551] width 17 height 20
click at [333, 551] on input "No" at bounding box center [338, 546] width 11 height 11
radio input "true"
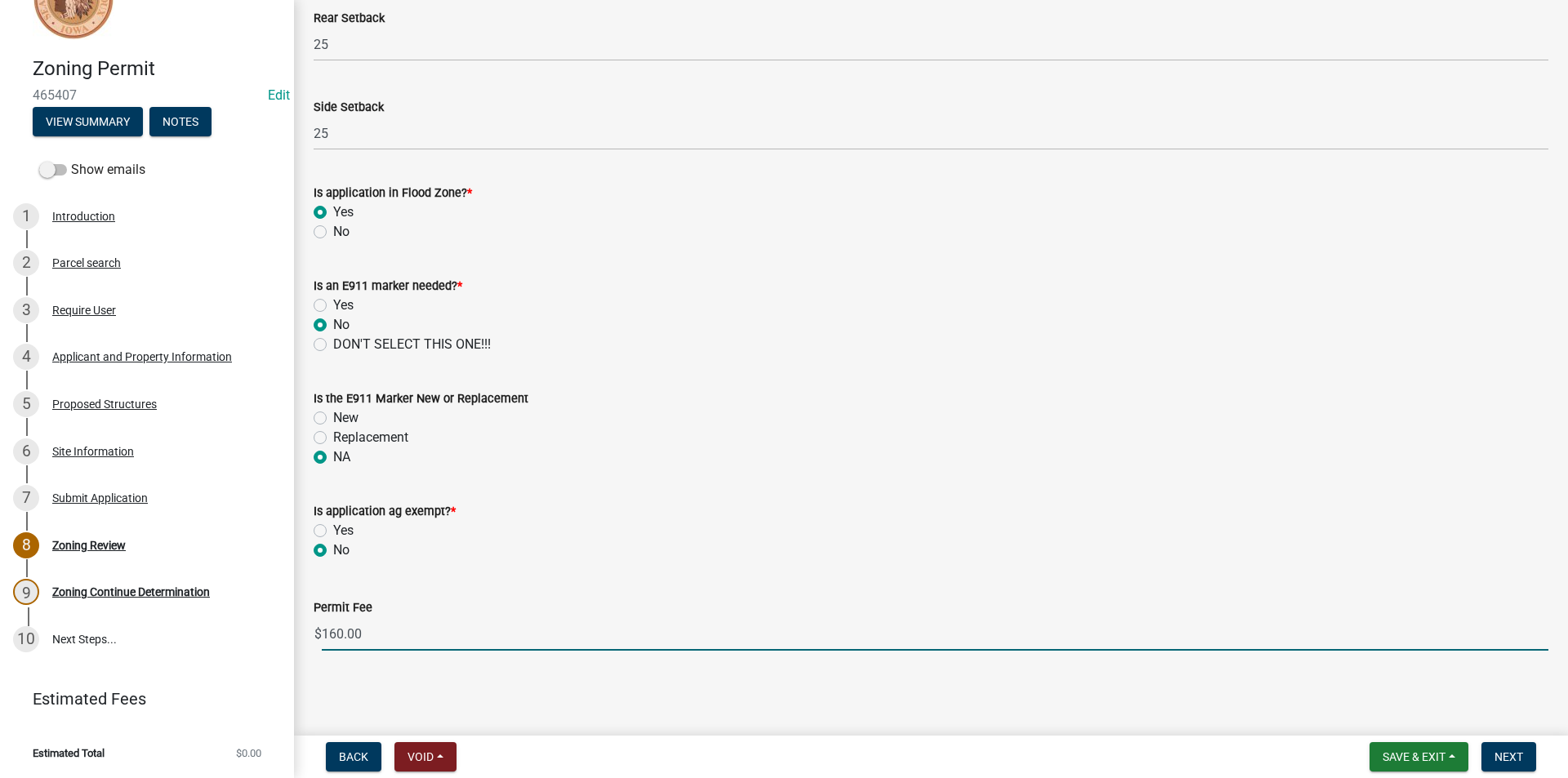
click at [397, 634] on input "160.00" at bounding box center [935, 634] width 1227 height 33
type input "1"
click at [415, 636] on input "160.00" at bounding box center [935, 634] width 1227 height 33
type input "1"
type input "4"
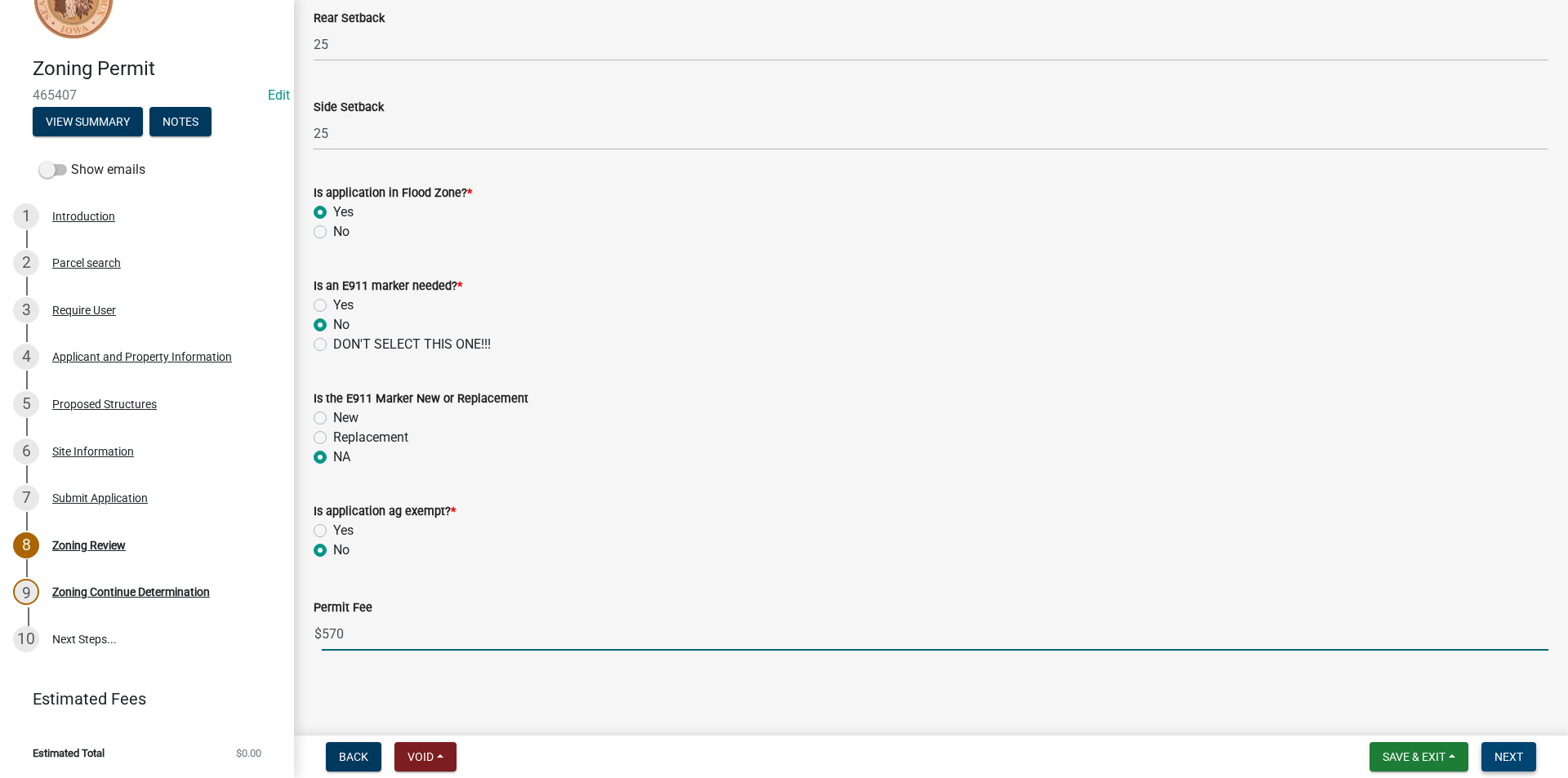
type input "570"
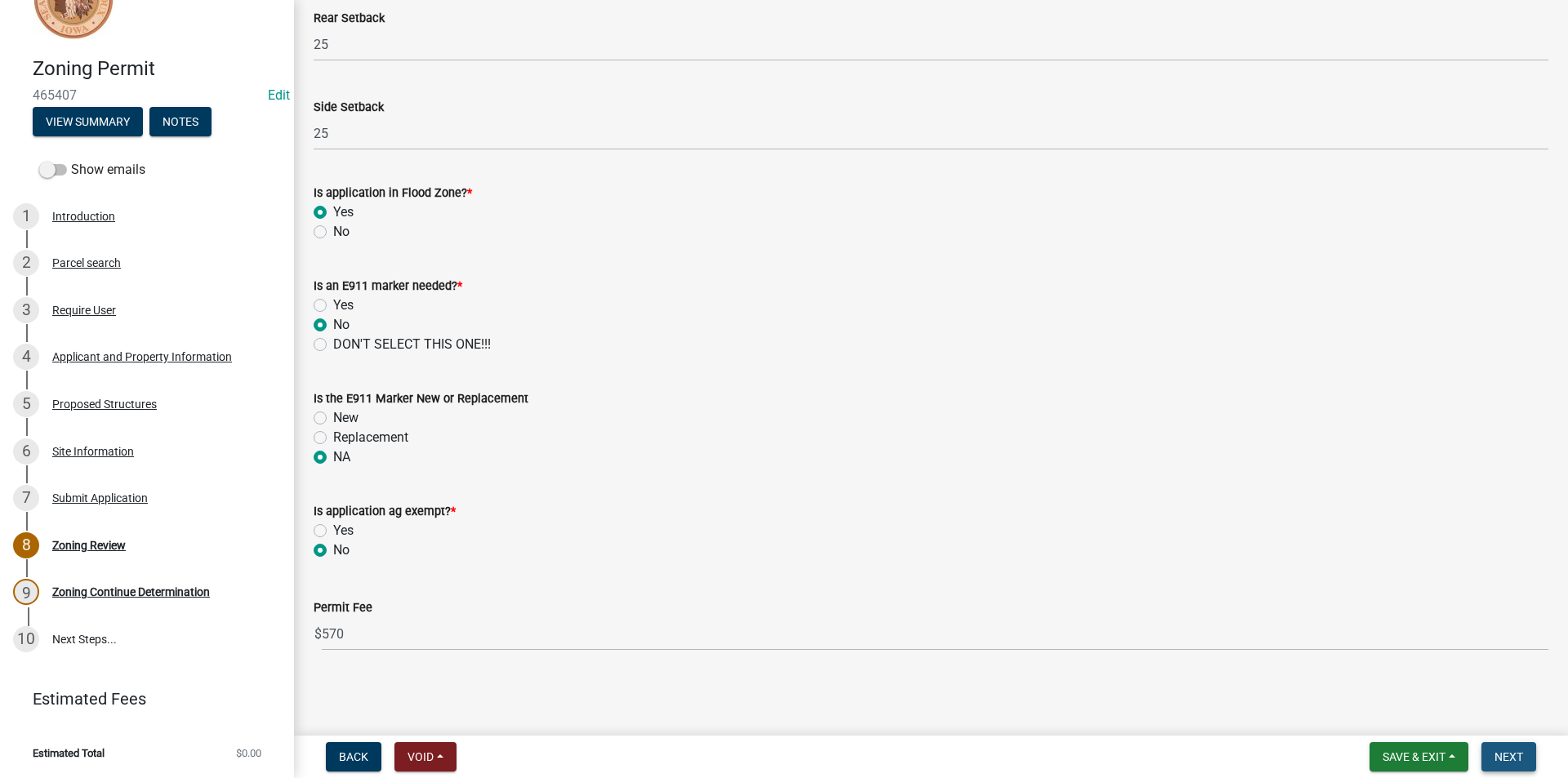
click at [1489, 755] on button "Next" at bounding box center [1509, 757] width 55 height 29
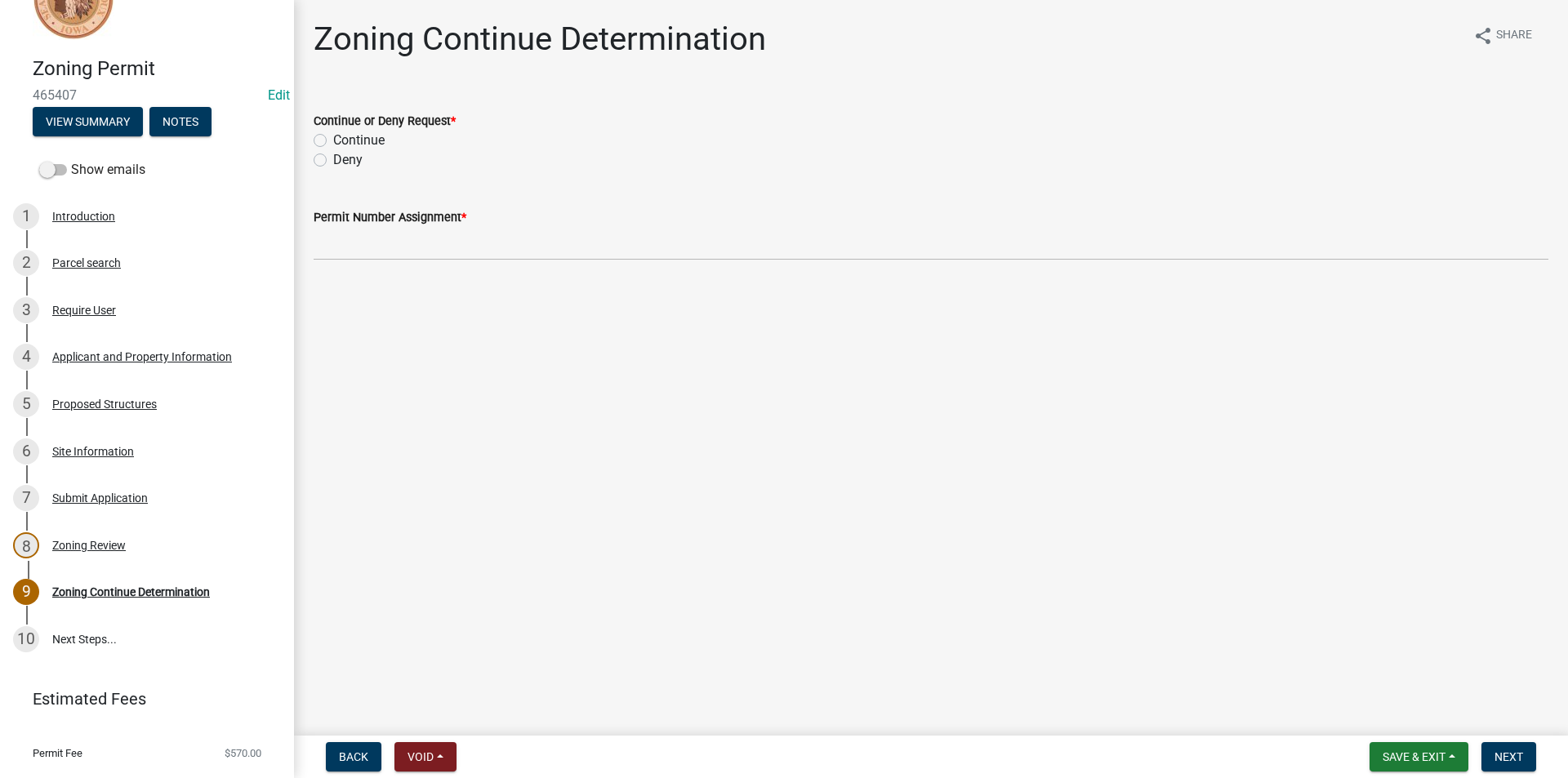
click at [327, 141] on div "Continue" at bounding box center [931, 140] width 1235 height 20
click at [333, 140] on label "Continue" at bounding box center [359, 140] width 52 height 20
click at [333, 140] on input "Continue" at bounding box center [338, 135] width 11 height 11
radio input "true"
drag, startPoint x: 324, startPoint y: 140, endPoint x: 649, endPoint y: 209, distance: 332.2
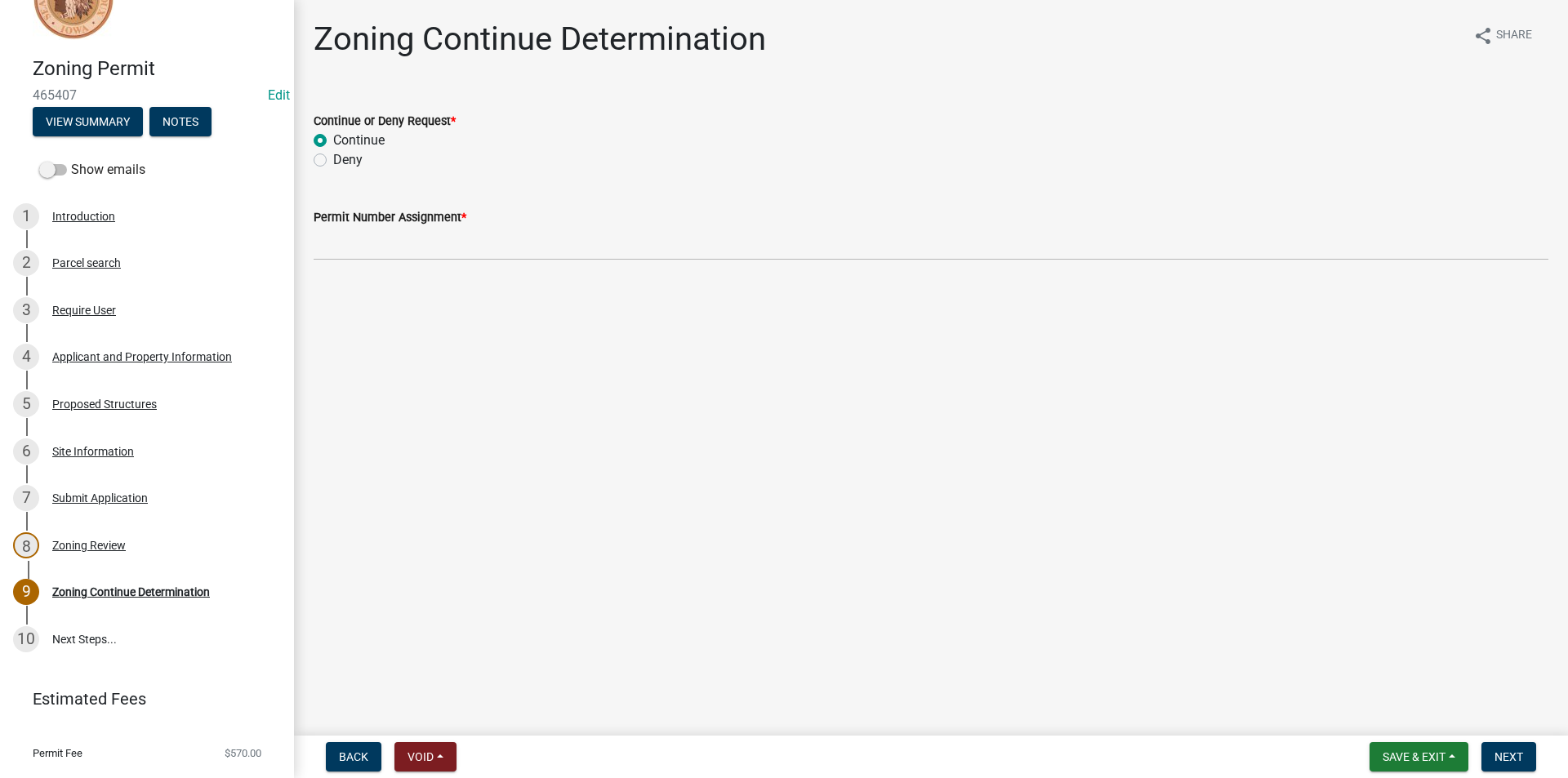
click at [681, 206] on div "Permit Number Assignment *" at bounding box center [931, 222] width 1235 height 76
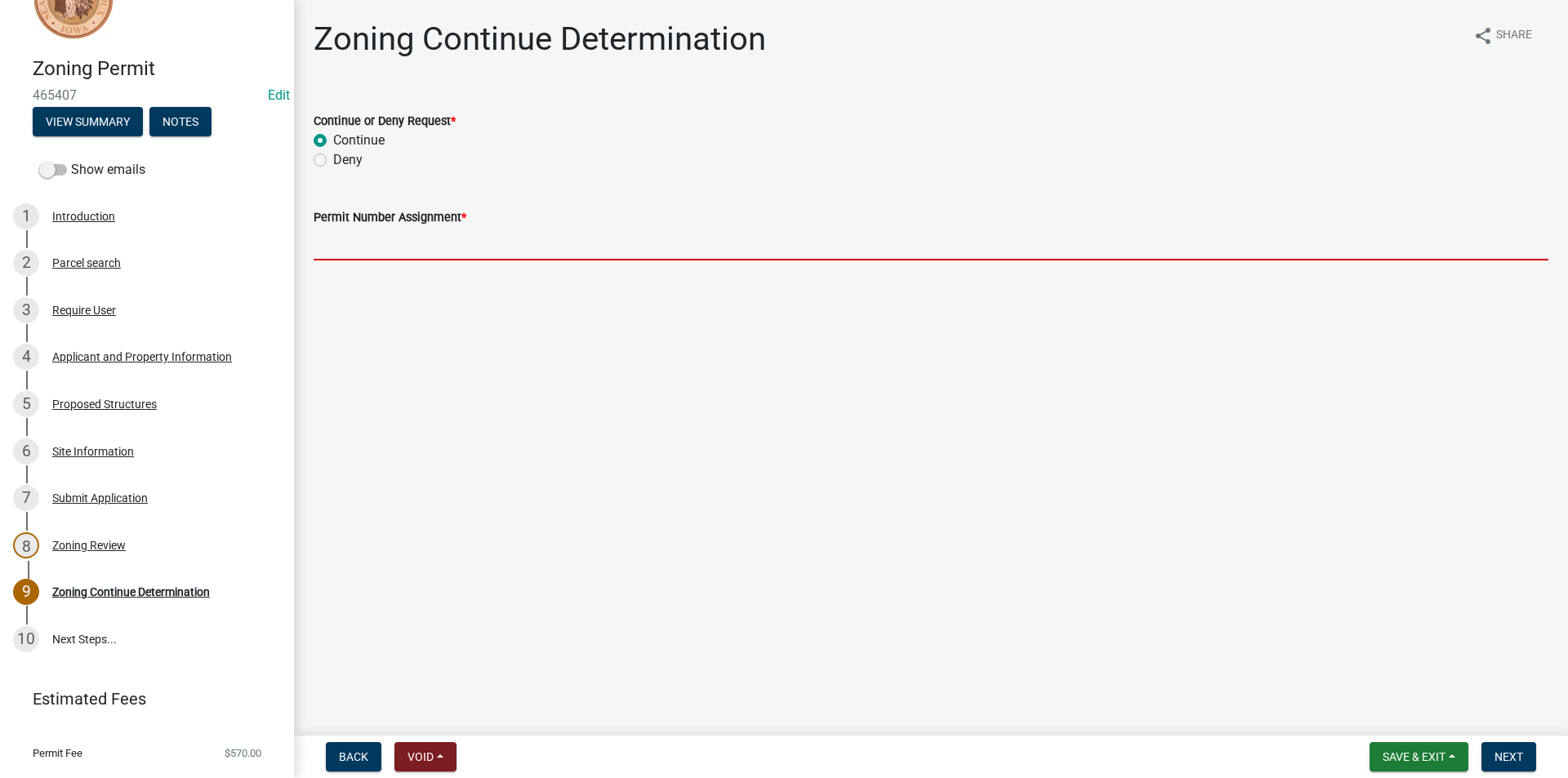
click at [384, 234] on input "Permit Number Assignment *" at bounding box center [931, 244] width 1235 height 33
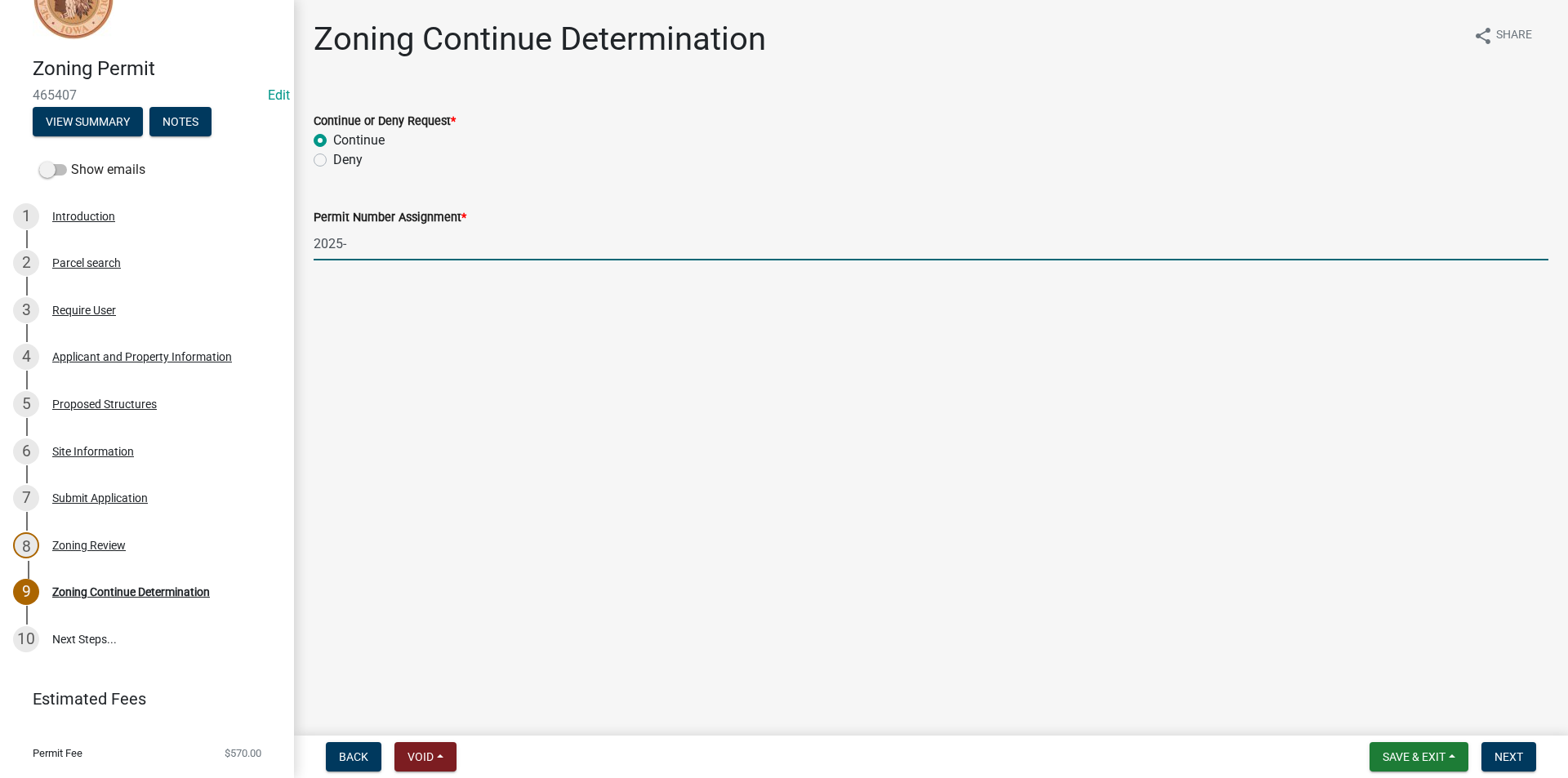
type input "2025-"
click at [1513, 742] on nav "Back Void Withdraw Lock Expire Void Save & Exit Save Save & Exit Next" at bounding box center [931, 756] width 1274 height 42
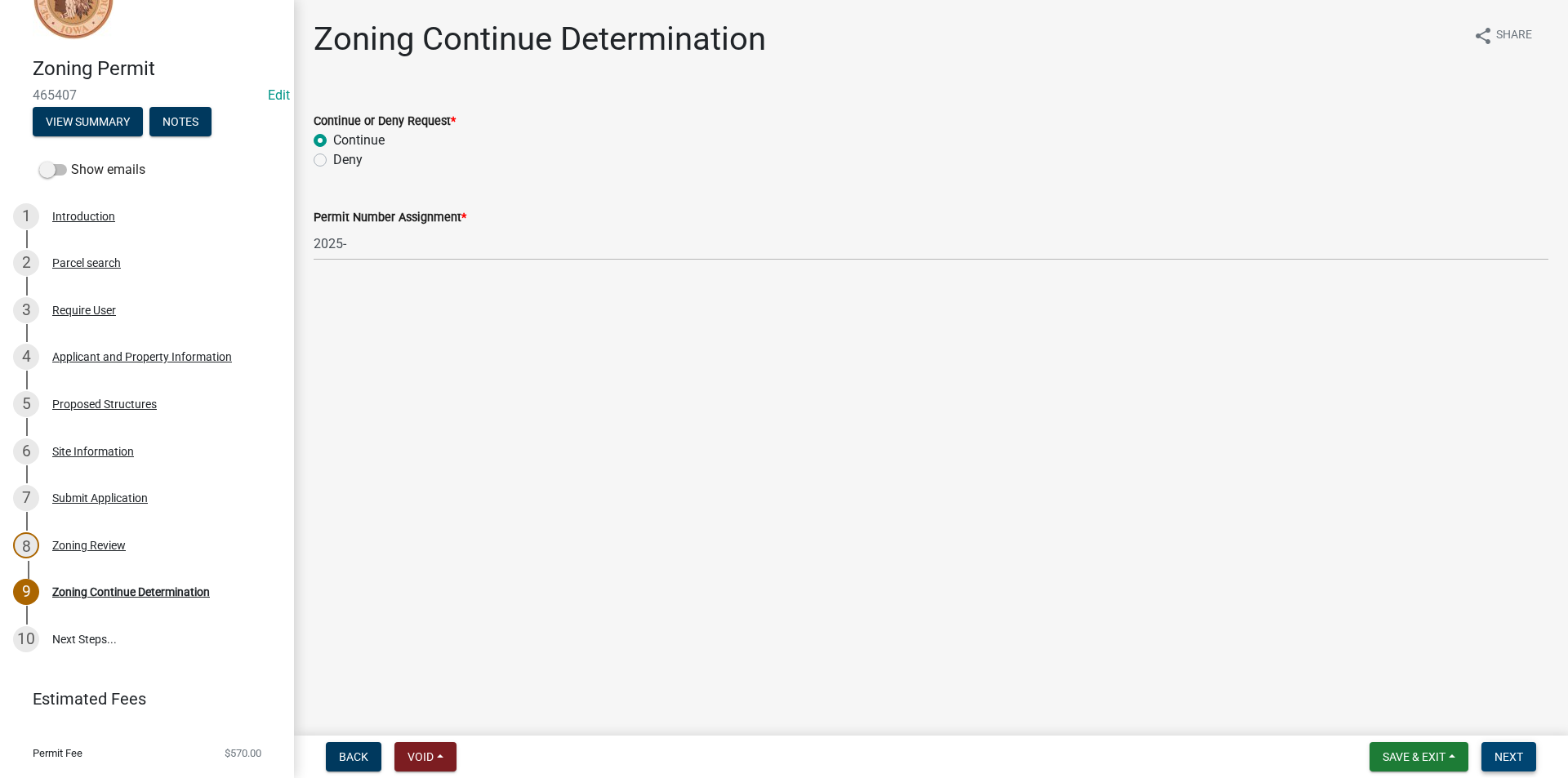
drag, startPoint x: 1527, startPoint y: 749, endPoint x: 1514, endPoint y: 761, distance: 17.7
click at [1514, 761] on span "Next" at bounding box center [1508, 756] width 28 height 13
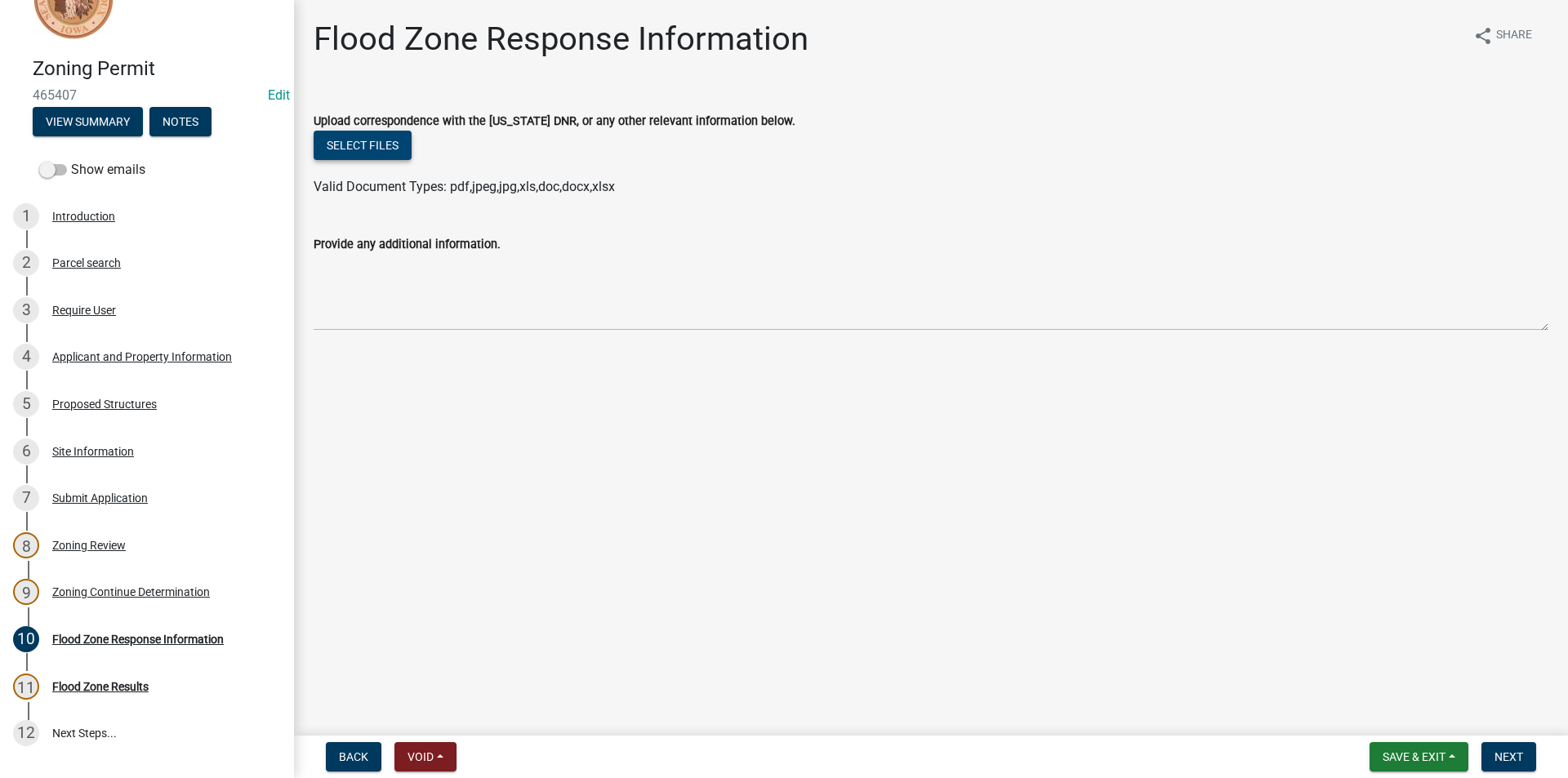
click at [390, 147] on button "Select files" at bounding box center [363, 145] width 98 height 29
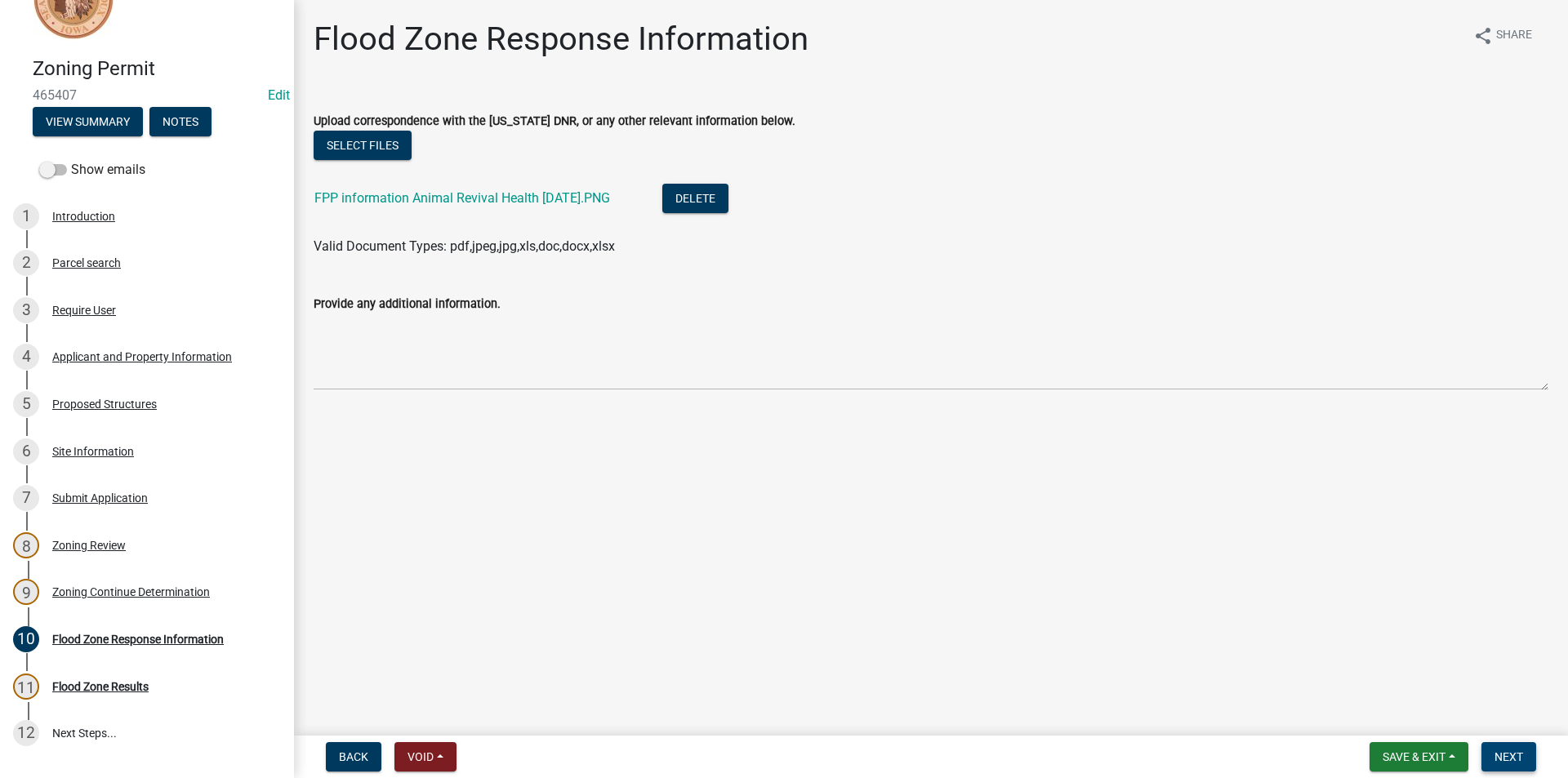
click at [1516, 761] on span "Next" at bounding box center [1508, 756] width 28 height 13
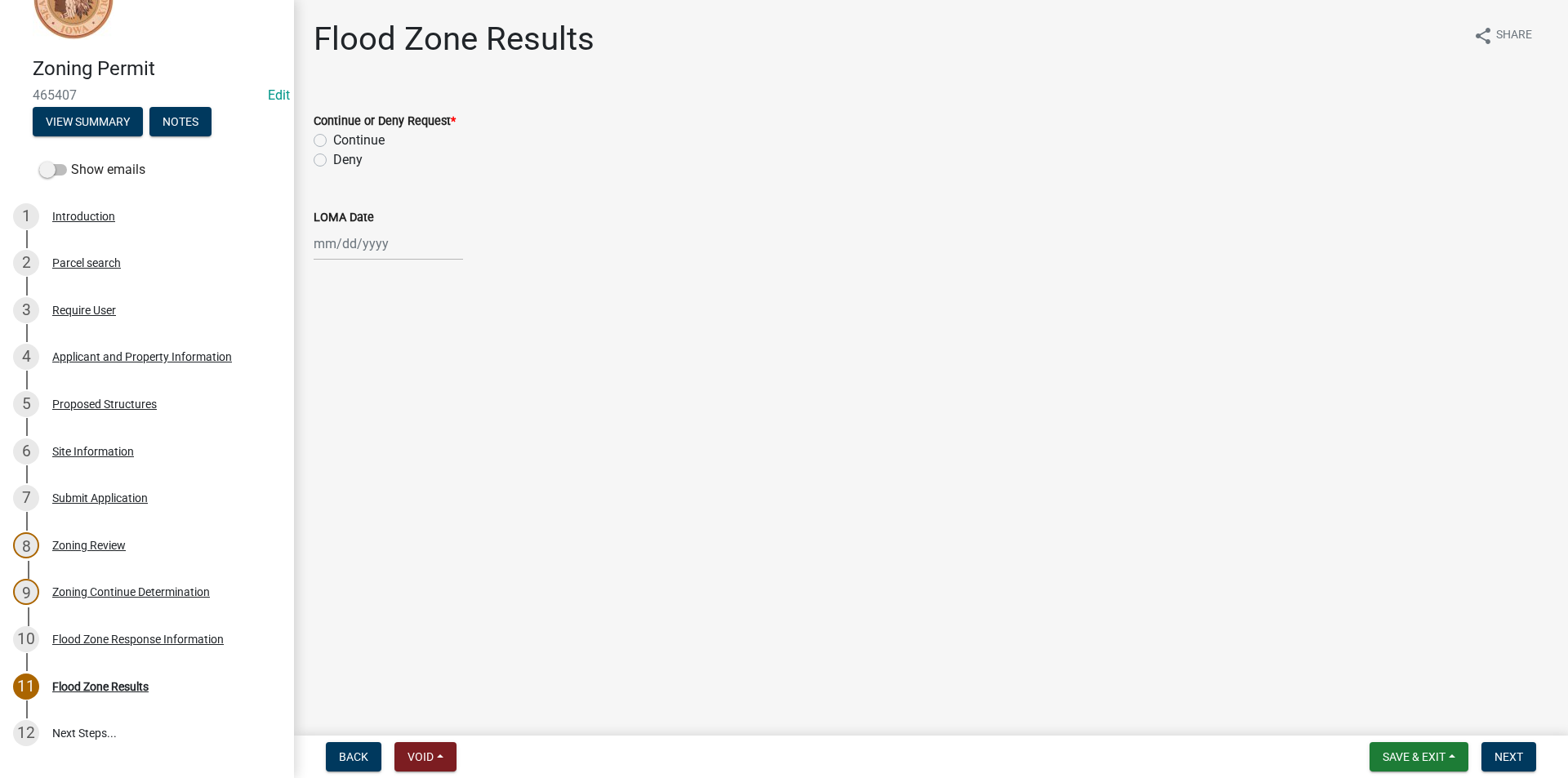
click at [333, 139] on label "Continue" at bounding box center [359, 140] width 52 height 20
click at [333, 139] on input "Continue" at bounding box center [338, 135] width 11 height 11
radio input "true"
click at [367, 240] on div at bounding box center [388, 244] width 150 height 33
select select "9"
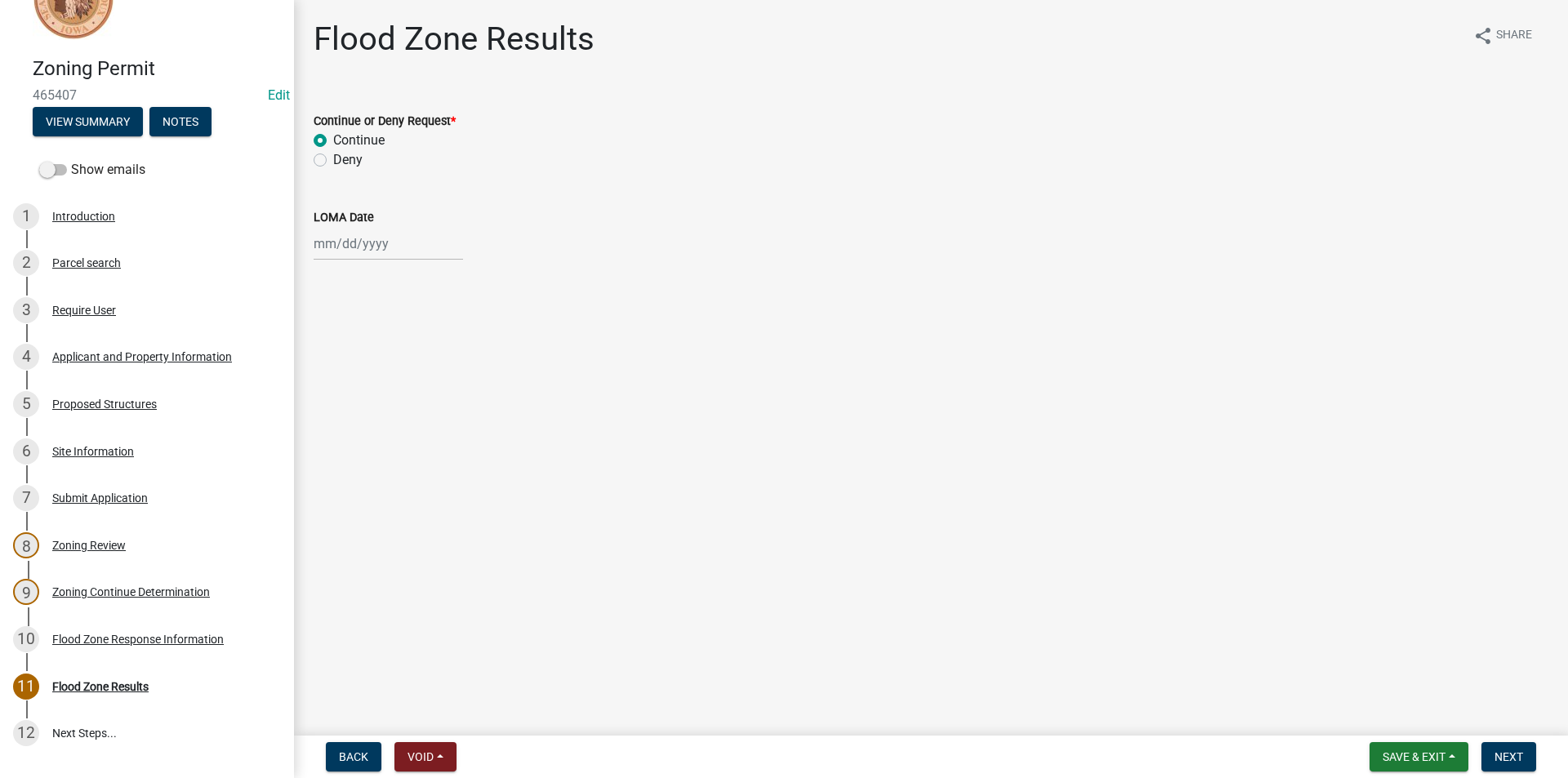
select select "2025"
click at [382, 409] on div "24" at bounding box center [382, 409] width 26 height 26
type input "[DATE]"
click at [1518, 757] on span "Next" at bounding box center [1508, 756] width 28 height 13
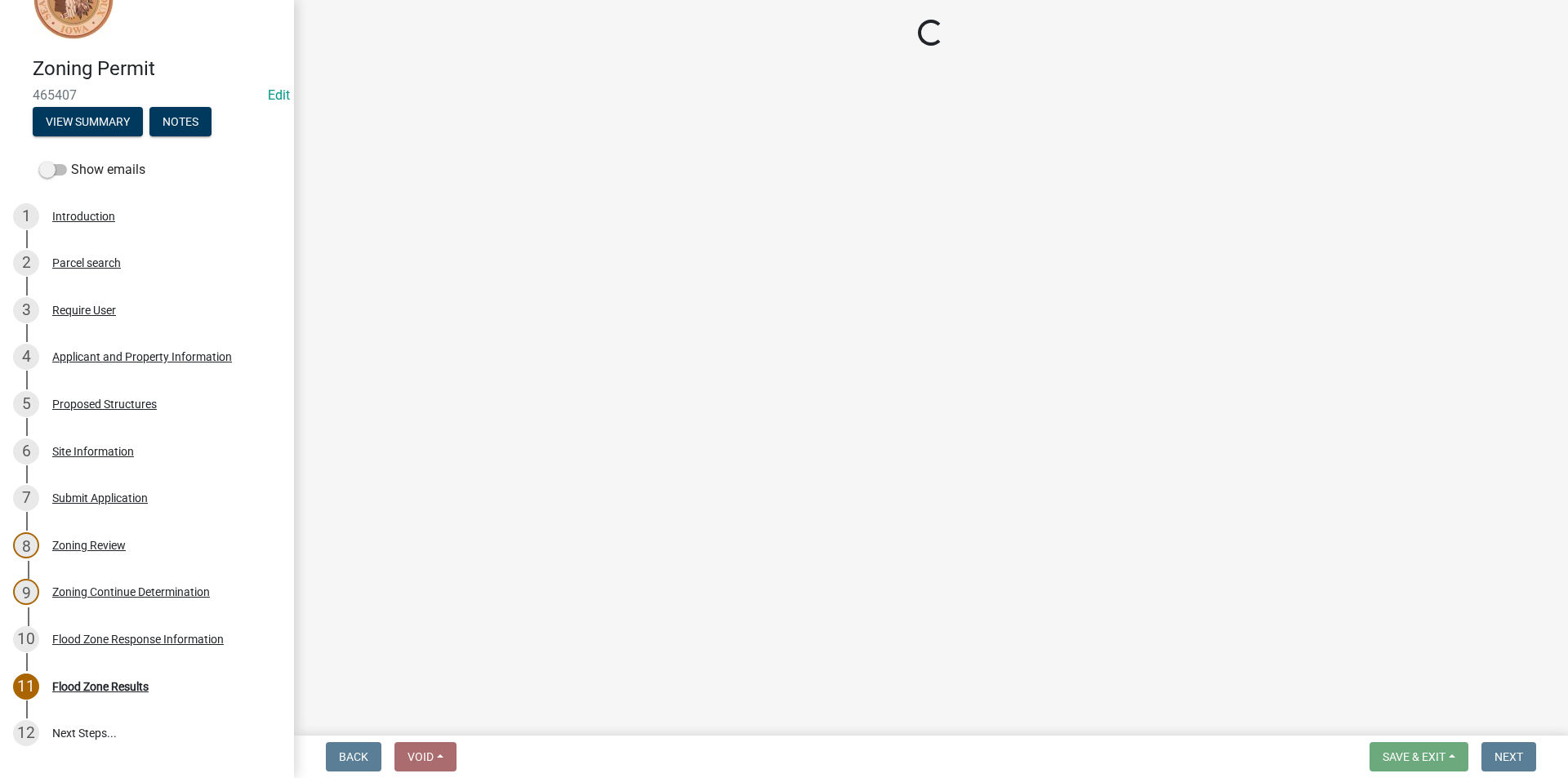
select select "3: 3"
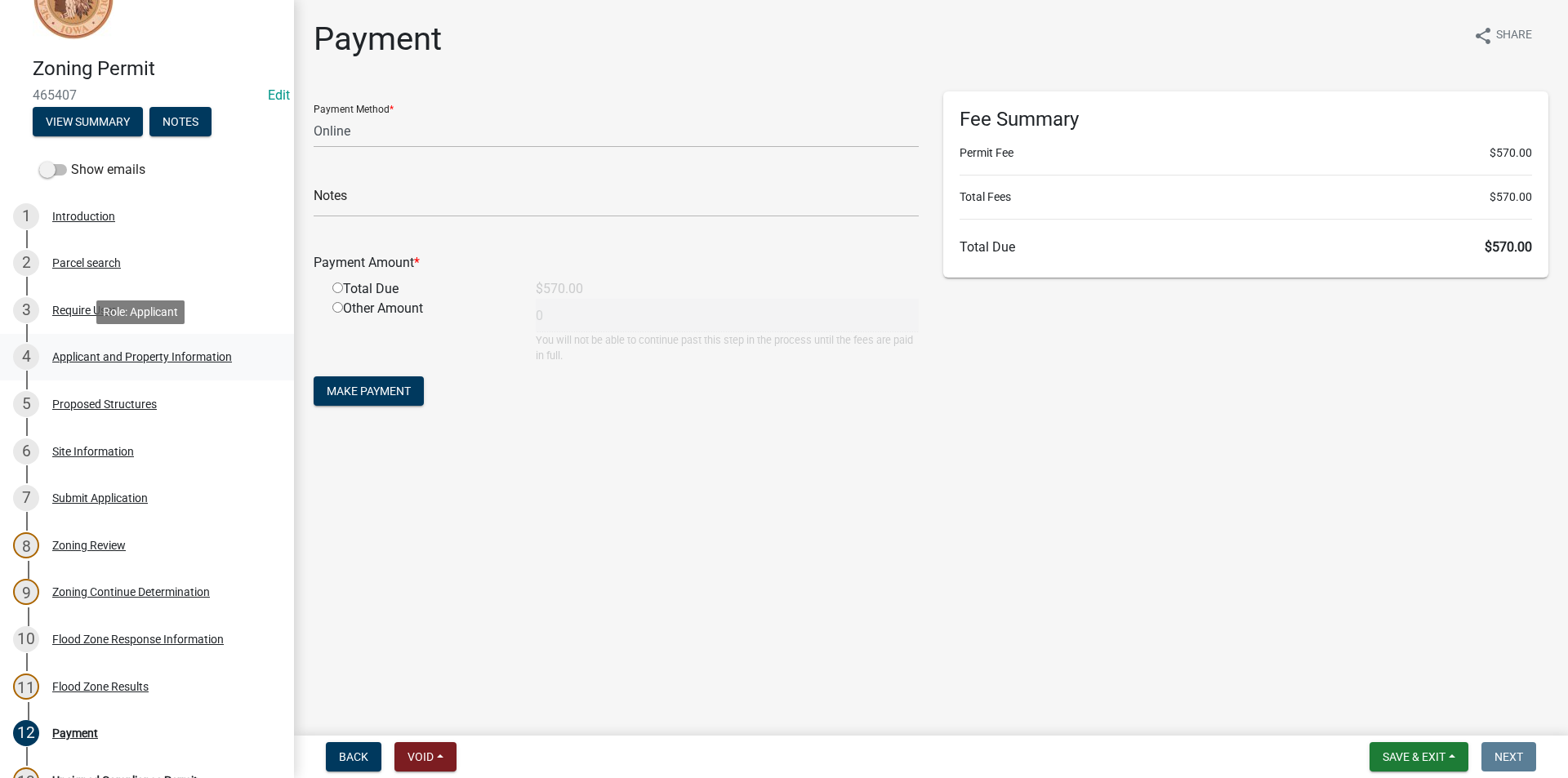
drag, startPoint x: 152, startPoint y: 356, endPoint x: 121, endPoint y: 364, distance: 32.0
click at [121, 364] on div "4 Applicant and Property Information" at bounding box center [140, 357] width 255 height 26
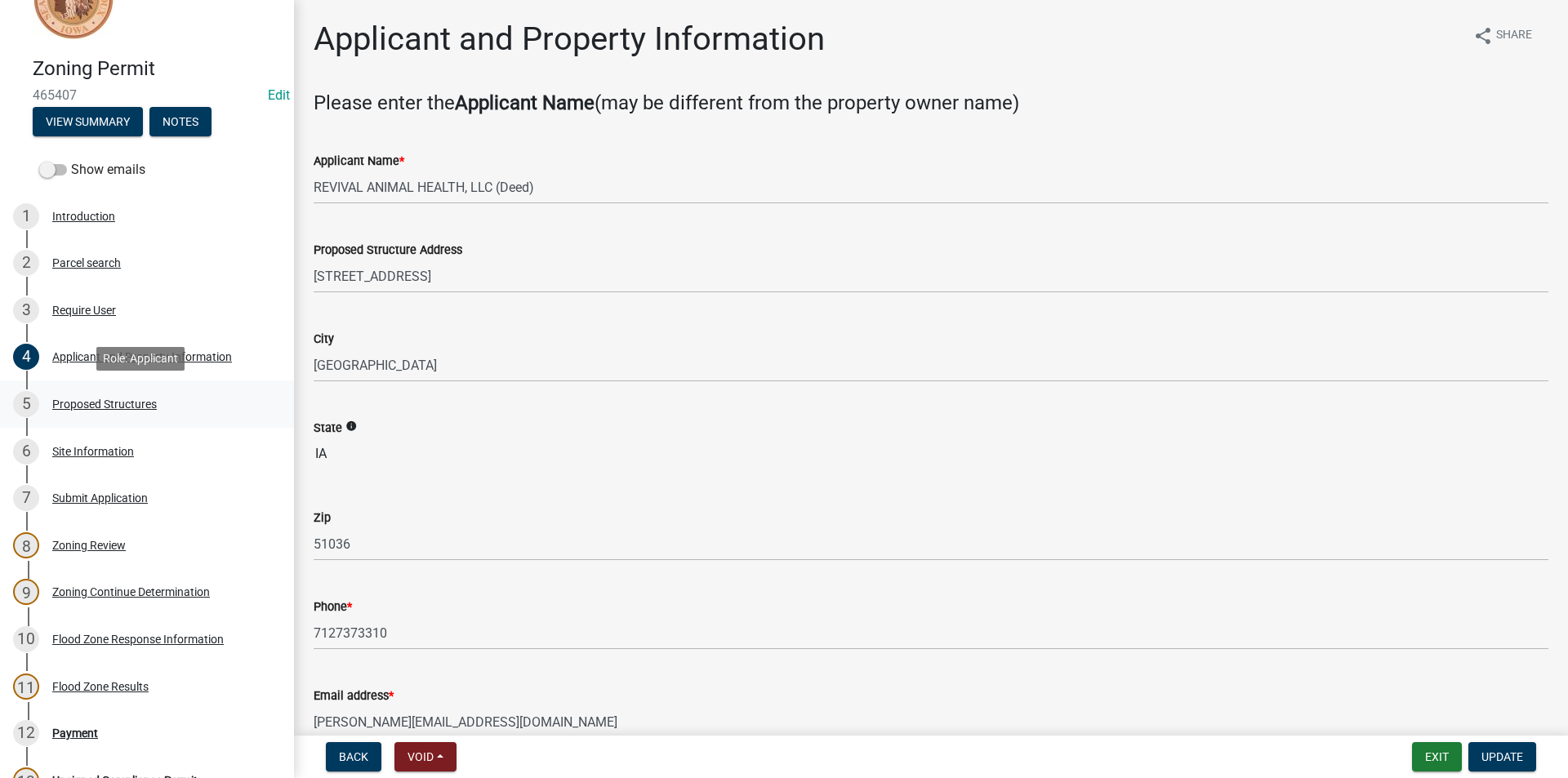
click at [93, 408] on div "Proposed Structures" at bounding box center [104, 405] width 105 height 12
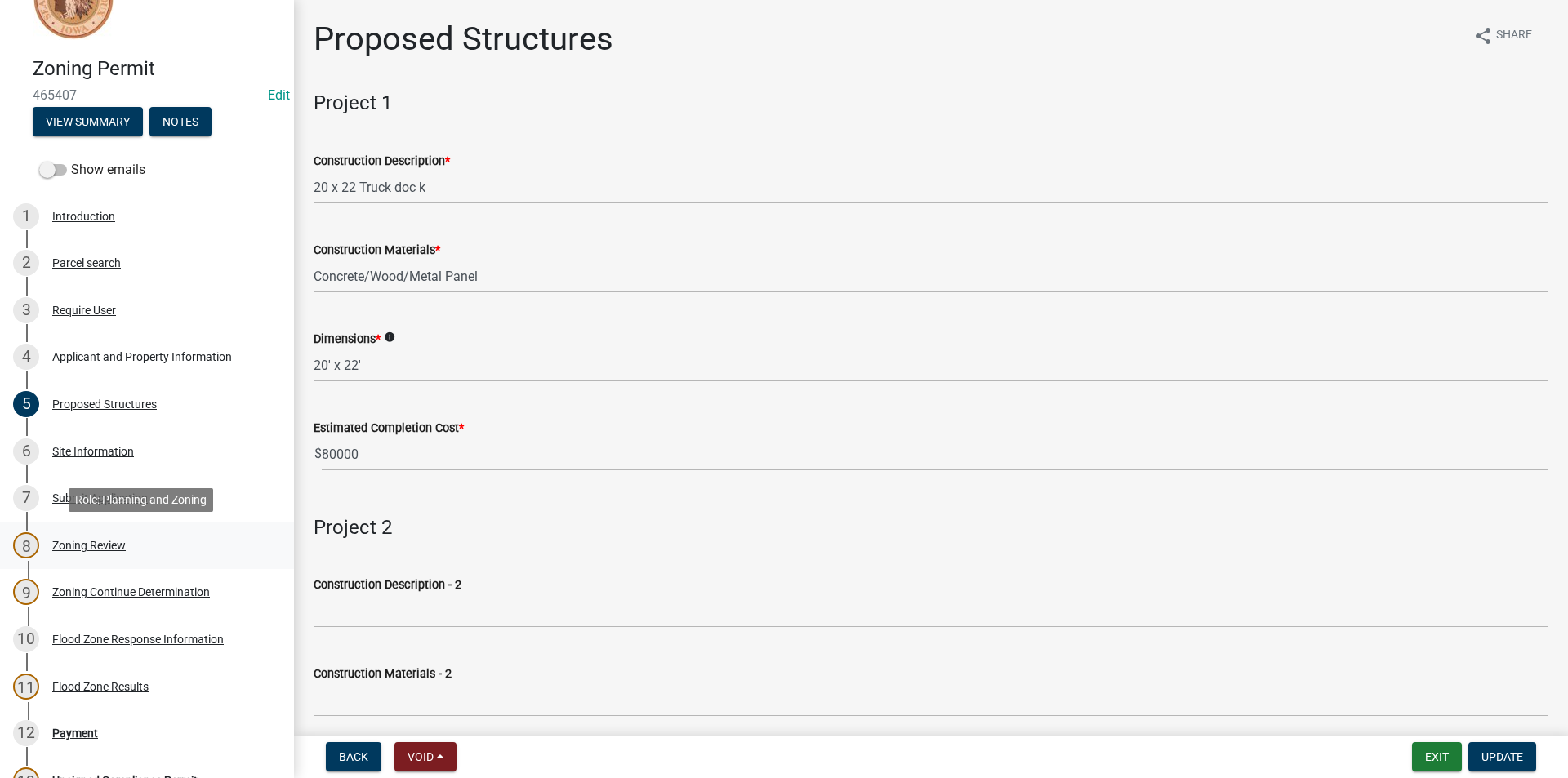
click at [111, 542] on div "Zoning Review" at bounding box center [88, 546] width 74 height 12
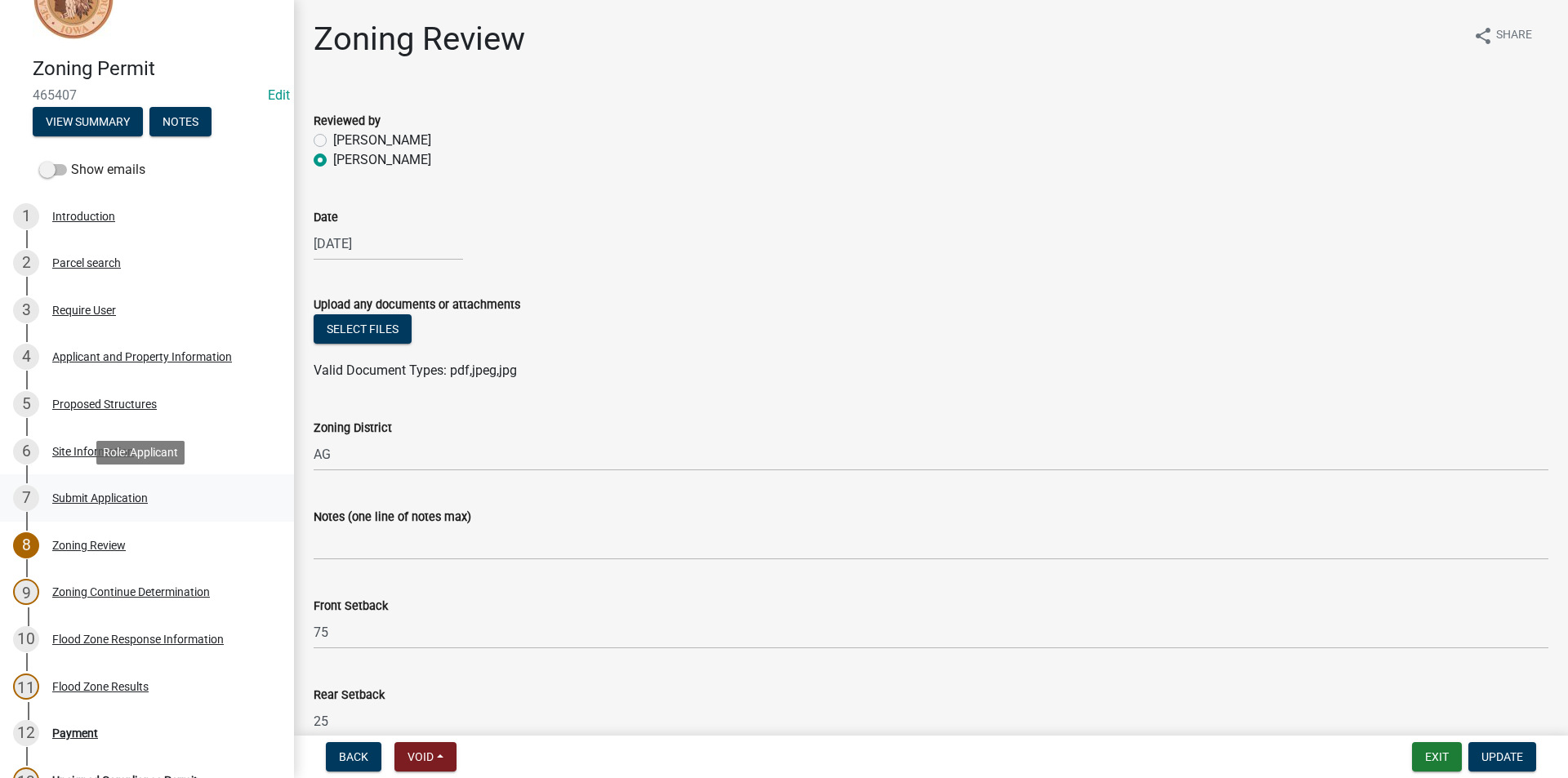
click at [129, 493] on div "Submit Application" at bounding box center [100, 499] width 96 height 12
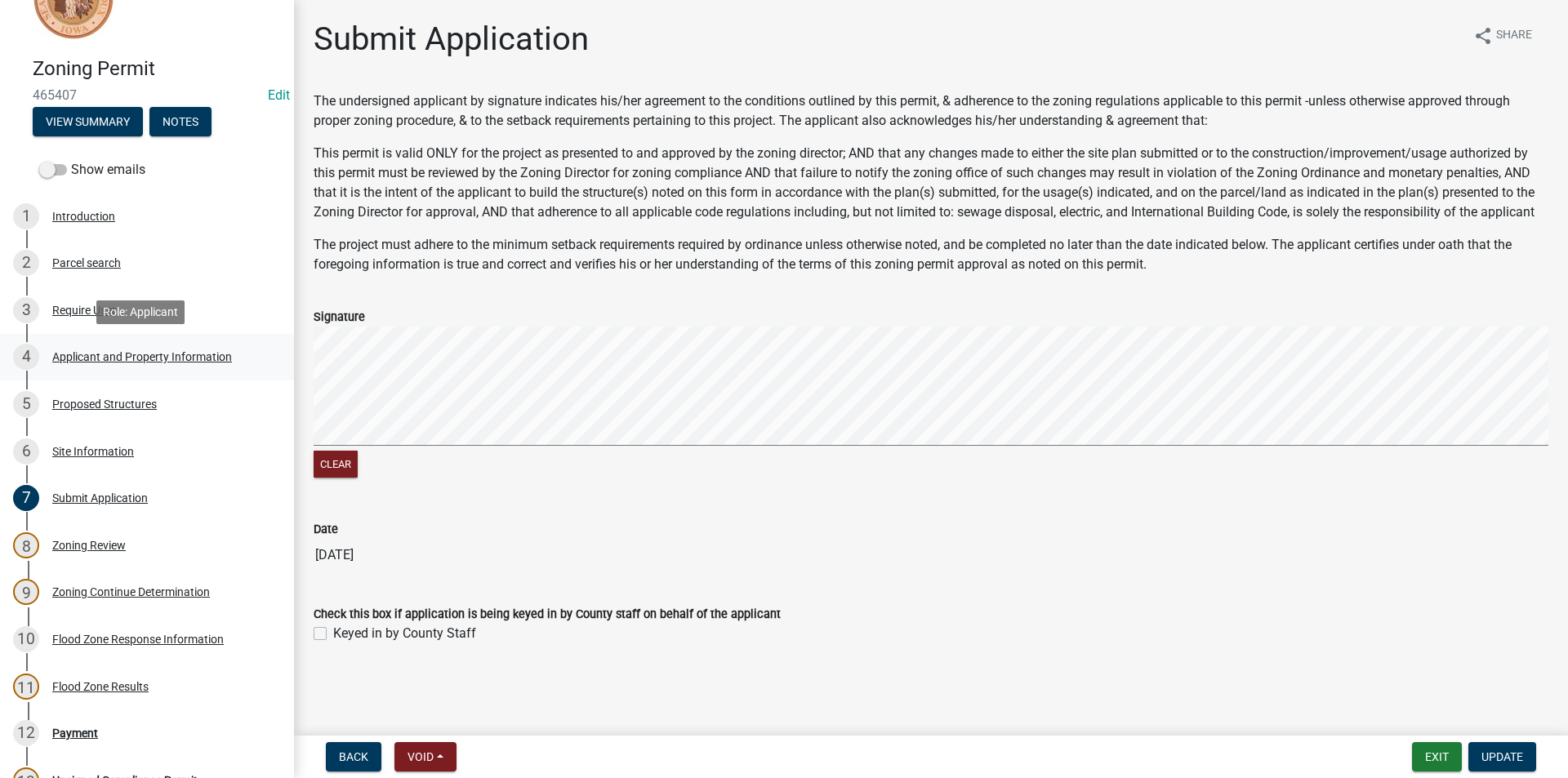
drag, startPoint x: 115, startPoint y: 365, endPoint x: 107, endPoint y: 351, distance: 16.1
click at [107, 351] on div "Applicant and Property Information" at bounding box center [141, 357] width 179 height 12
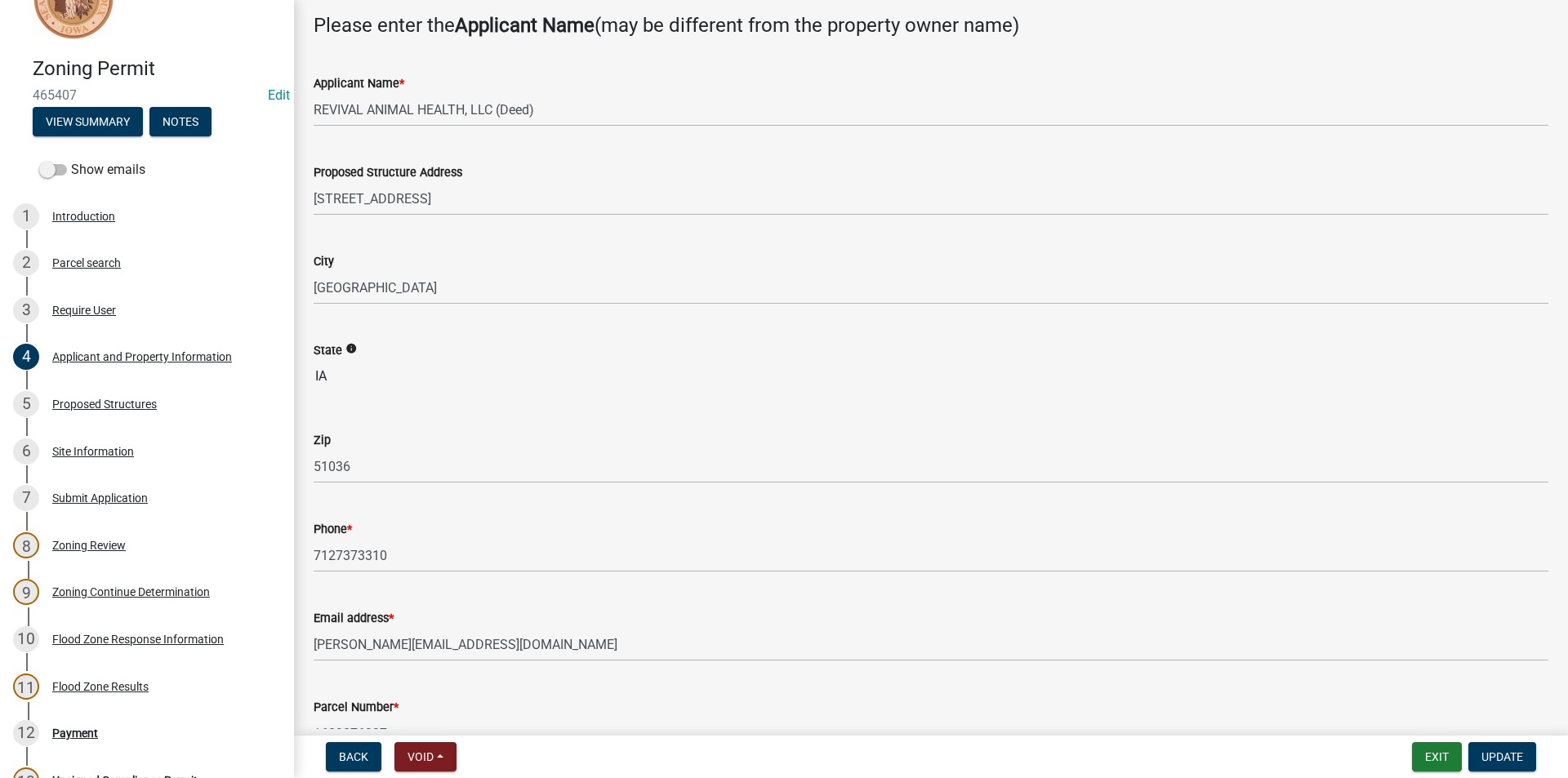
scroll to position [164, 0]
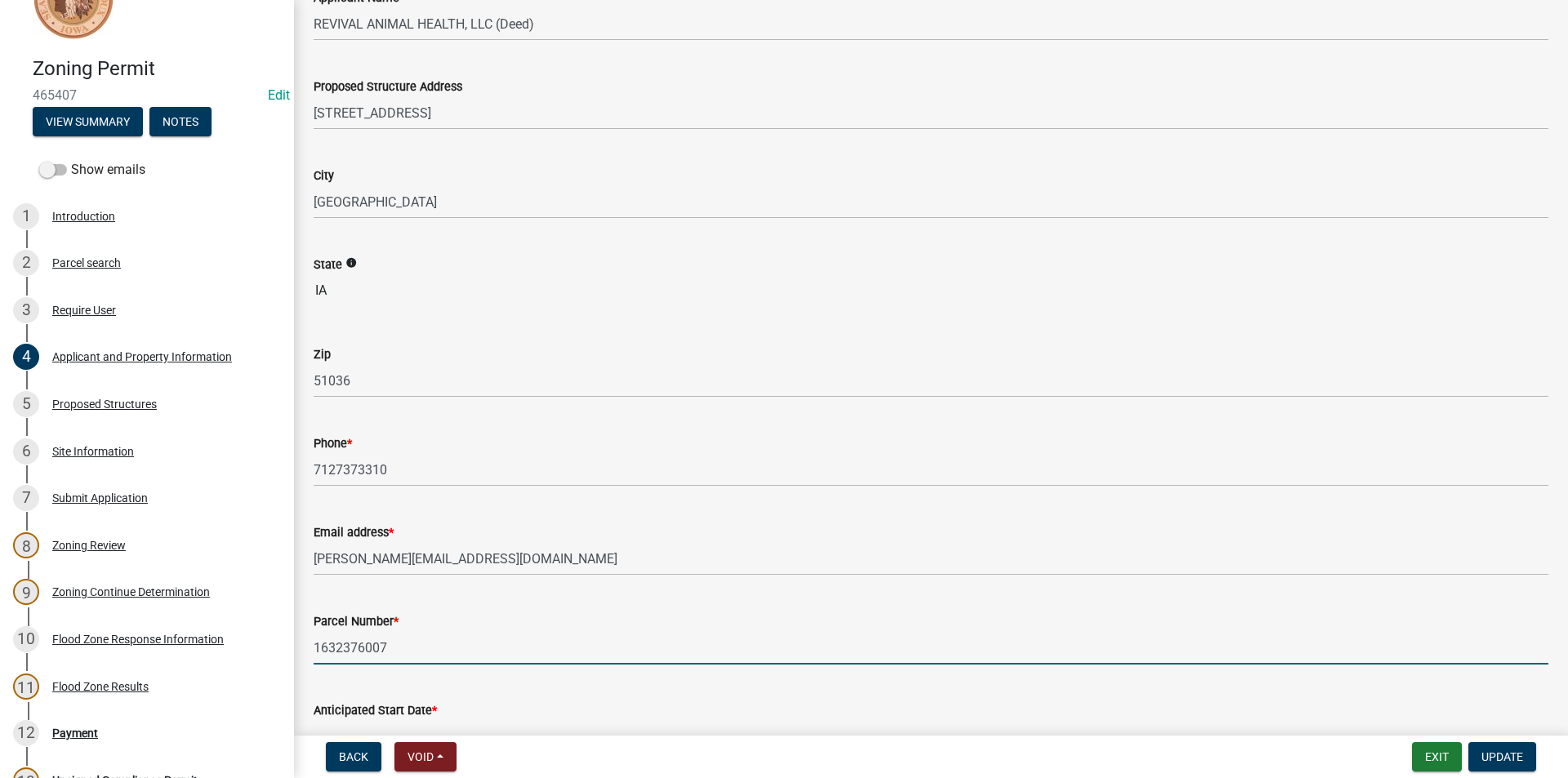
click at [364, 641] on input "1632376007" at bounding box center [931, 648] width 1235 height 33
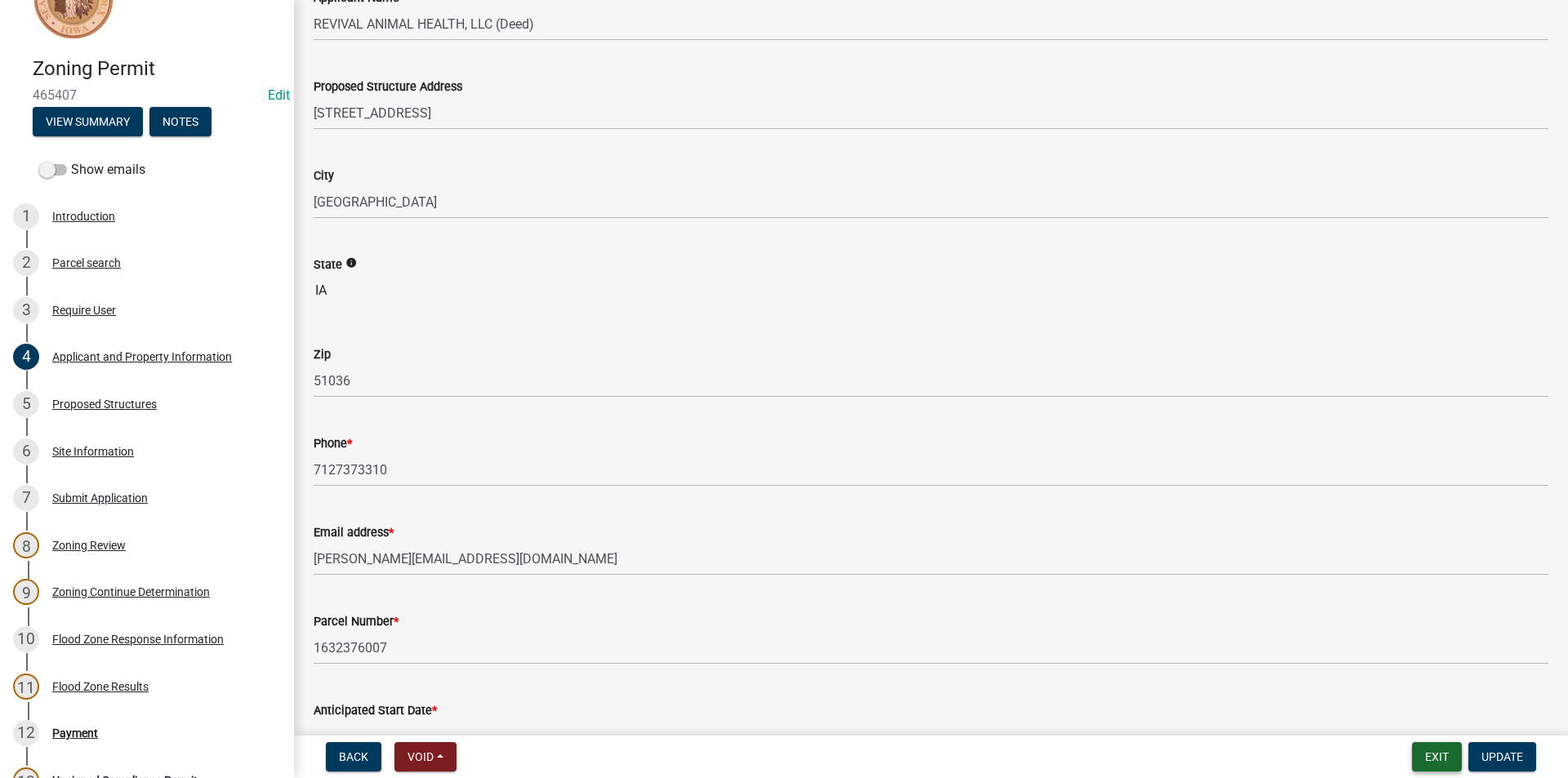
click at [1437, 756] on button "Exit" at bounding box center [1437, 757] width 50 height 29
